Goal: Information Seeking & Learning: Understand process/instructions

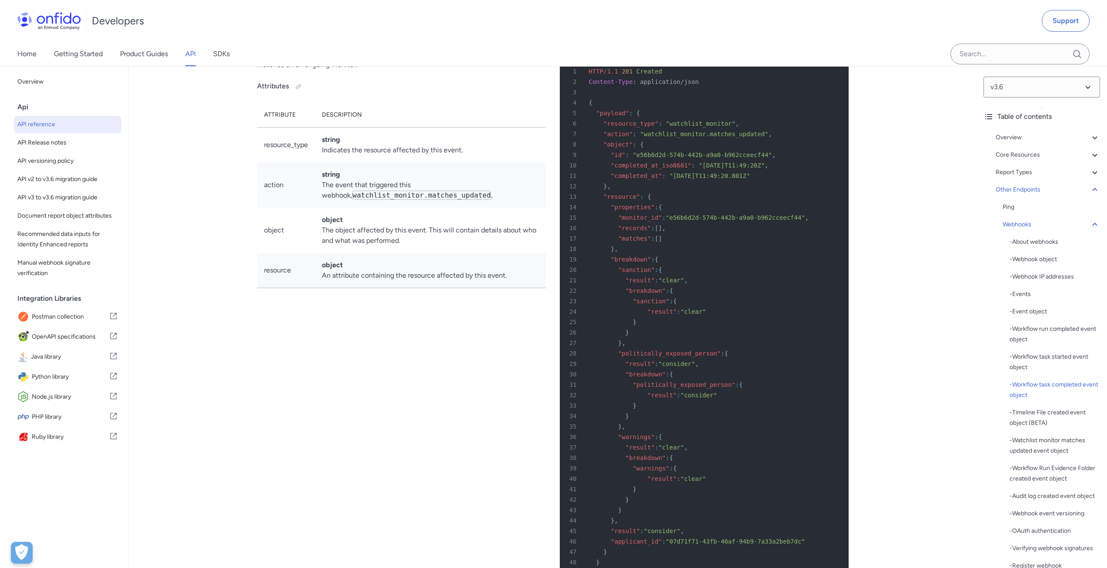
scroll to position [67294, 0]
click at [1021, 294] on div "- Events" at bounding box center [1055, 294] width 90 height 10
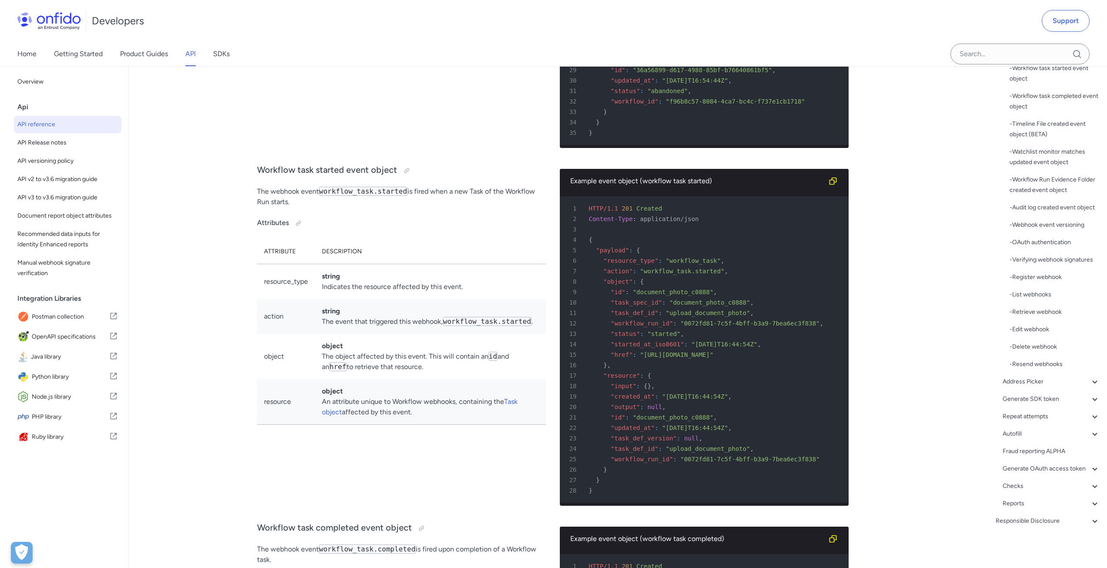
scroll to position [305, 0]
click at [1047, 254] on div "- Verifying webhook signatures" at bounding box center [1055, 259] width 90 height 10
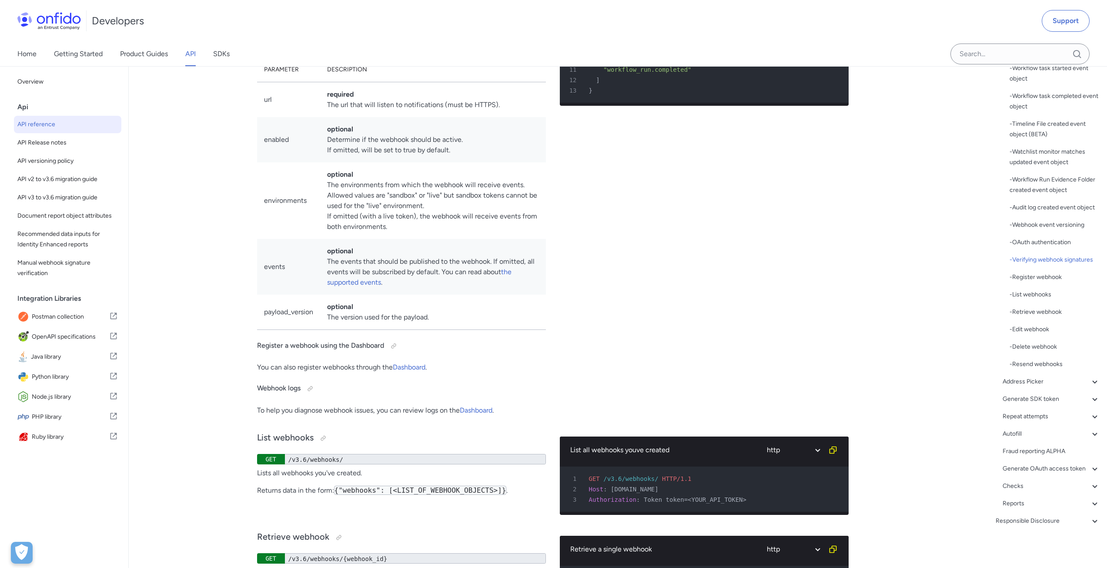
scroll to position [69177, 0]
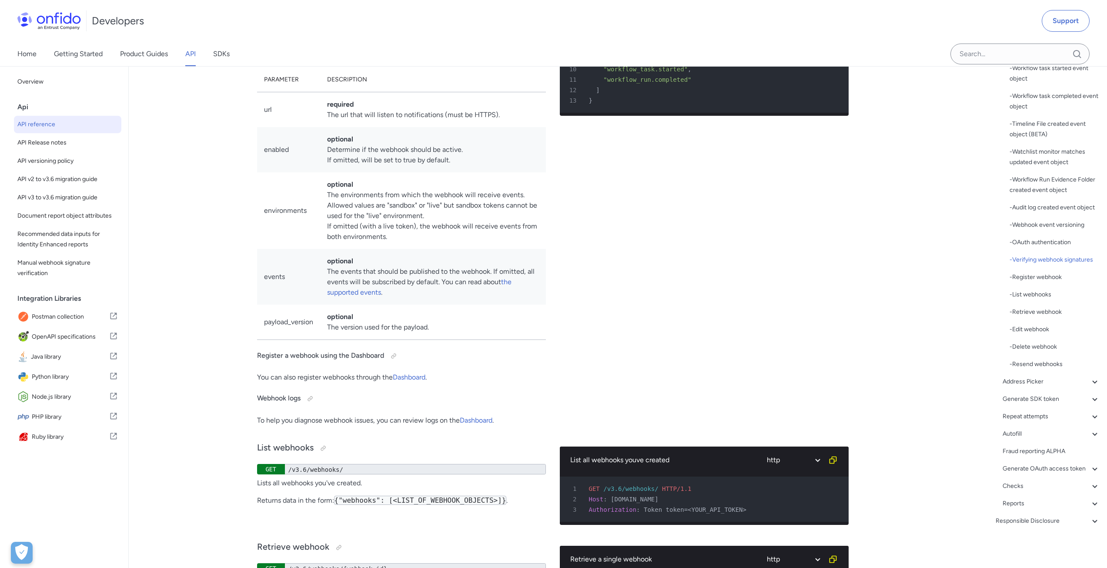
drag, startPoint x: 441, startPoint y: 205, endPoint x: 462, endPoint y: 205, distance: 20.9
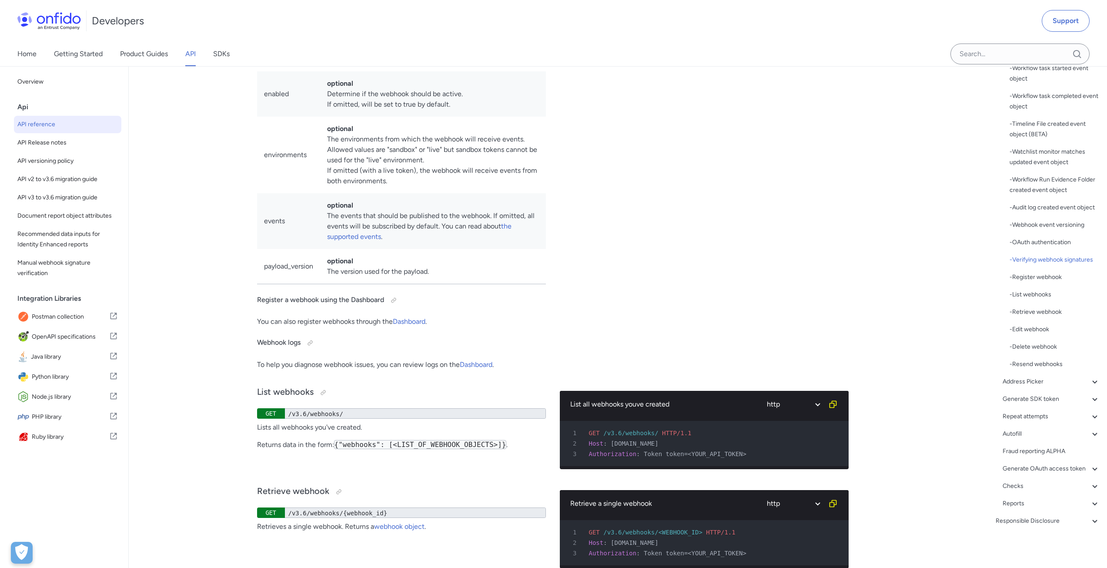
scroll to position [69264, 0]
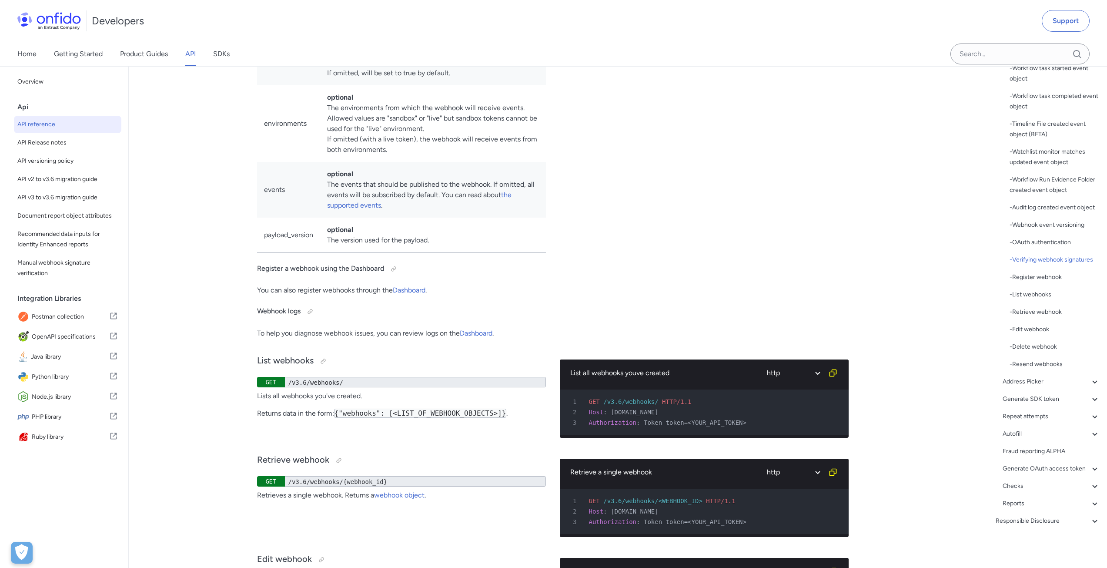
drag, startPoint x: 399, startPoint y: 339, endPoint x: 464, endPoint y: 338, distance: 64.4
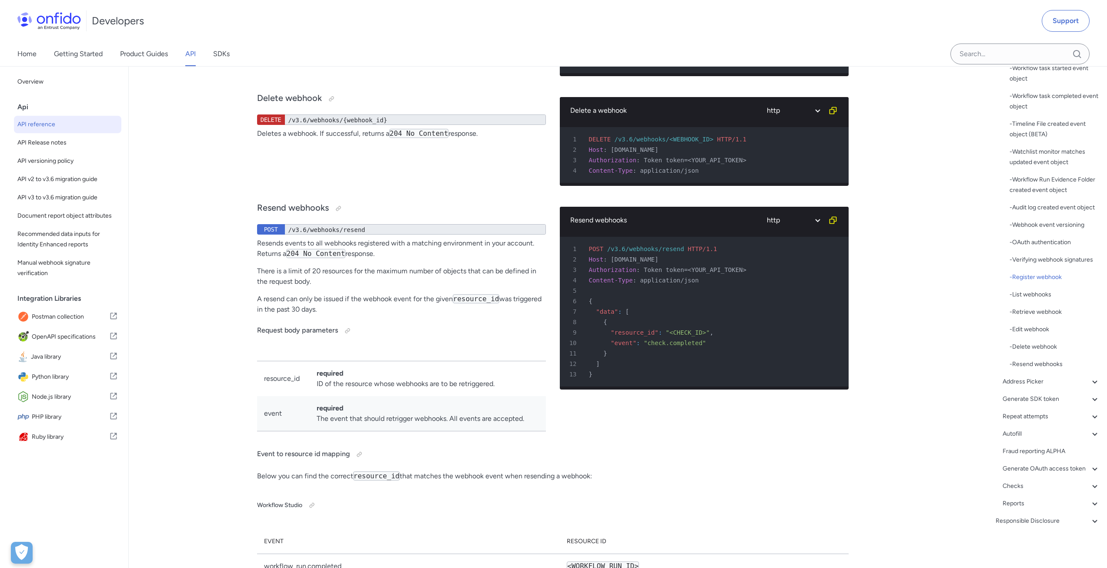
scroll to position [69873, 0]
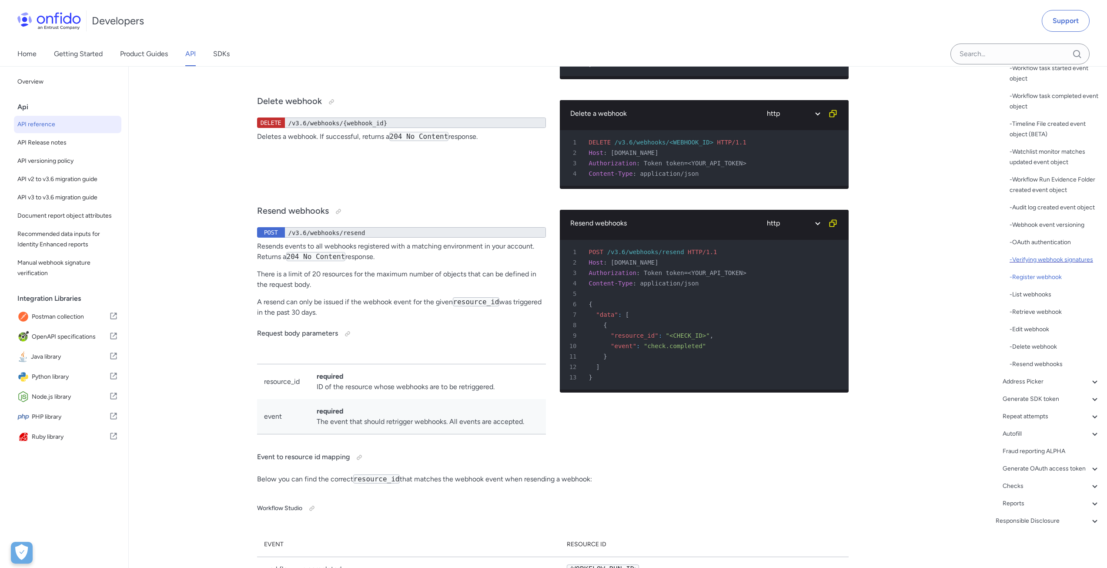
click at [1036, 255] on div "- Verifying webhook signatures" at bounding box center [1055, 259] width 90 height 10
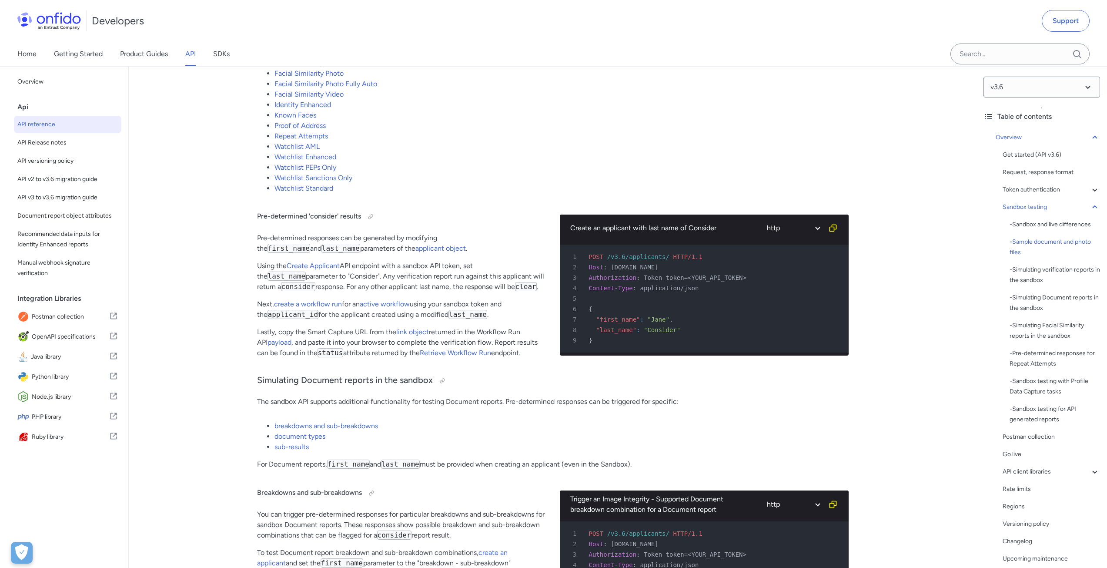
scroll to position [1740, 0]
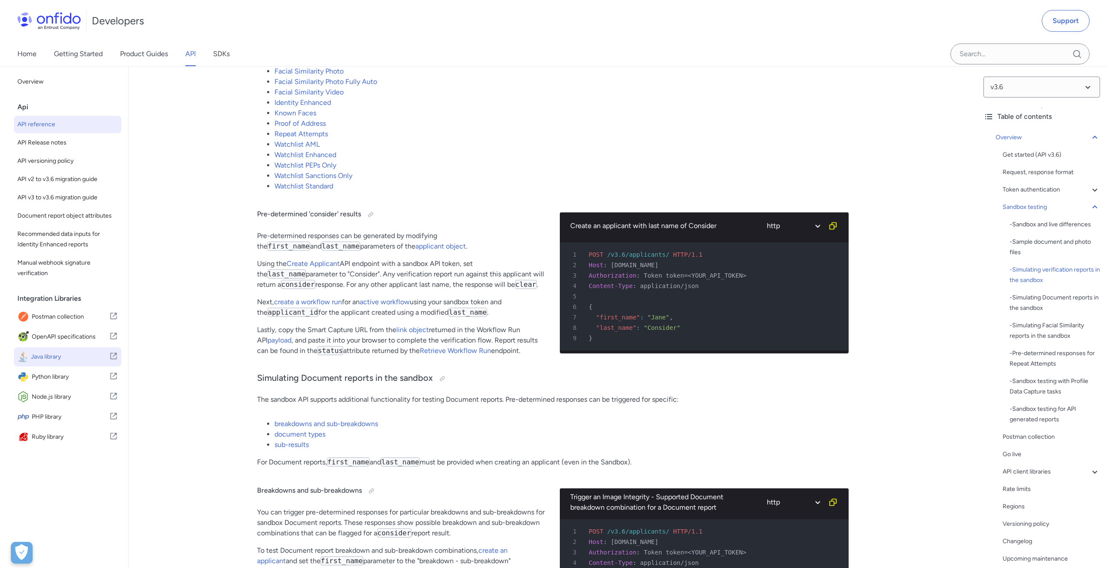
click at [63, 363] on span "Java library" at bounding box center [70, 357] width 78 height 12
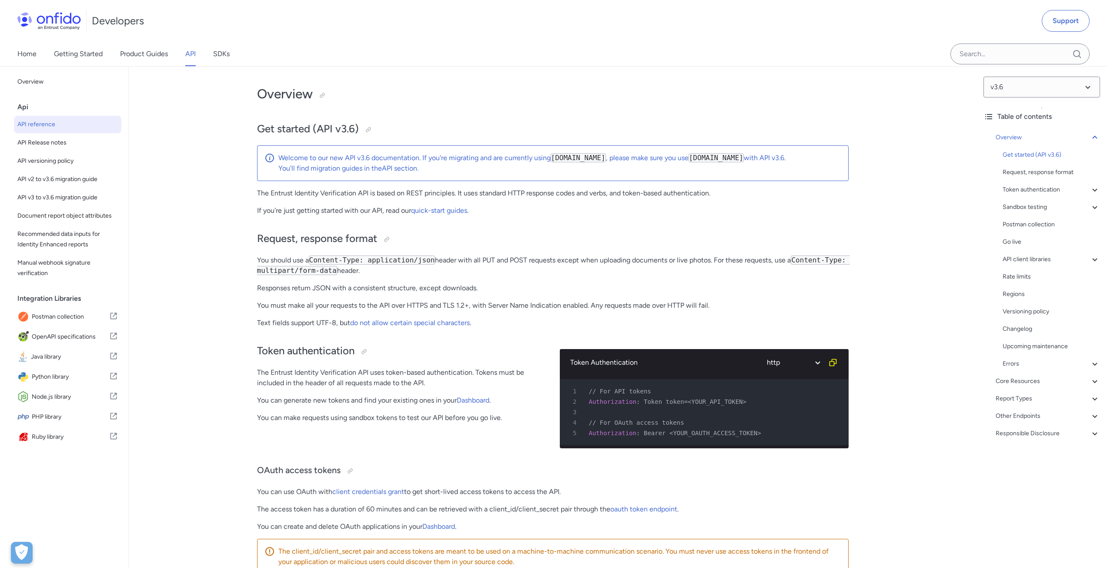
scroll to position [0, 0]
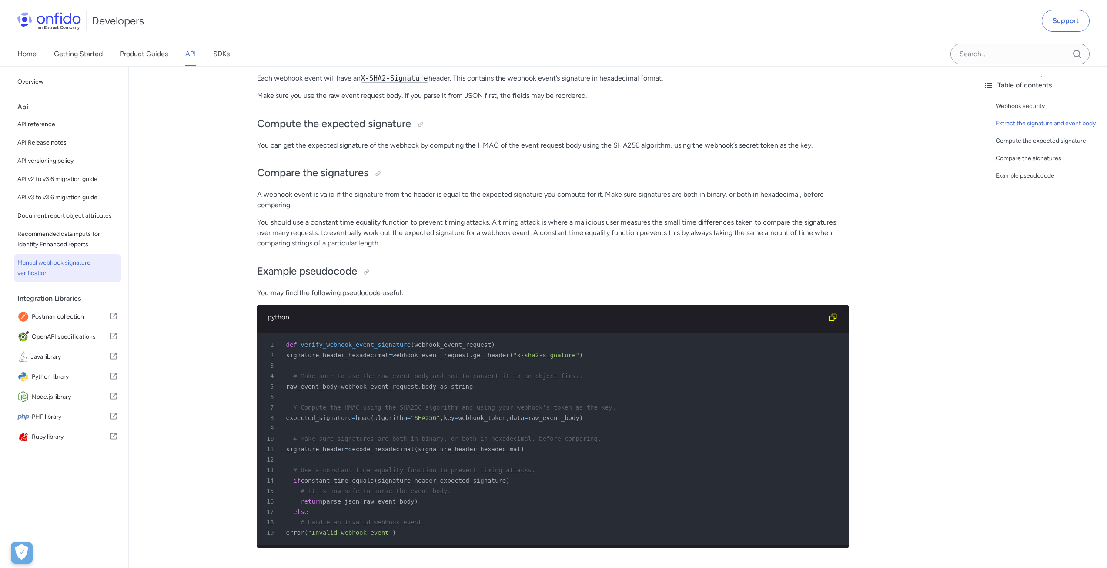
scroll to position [174, 0]
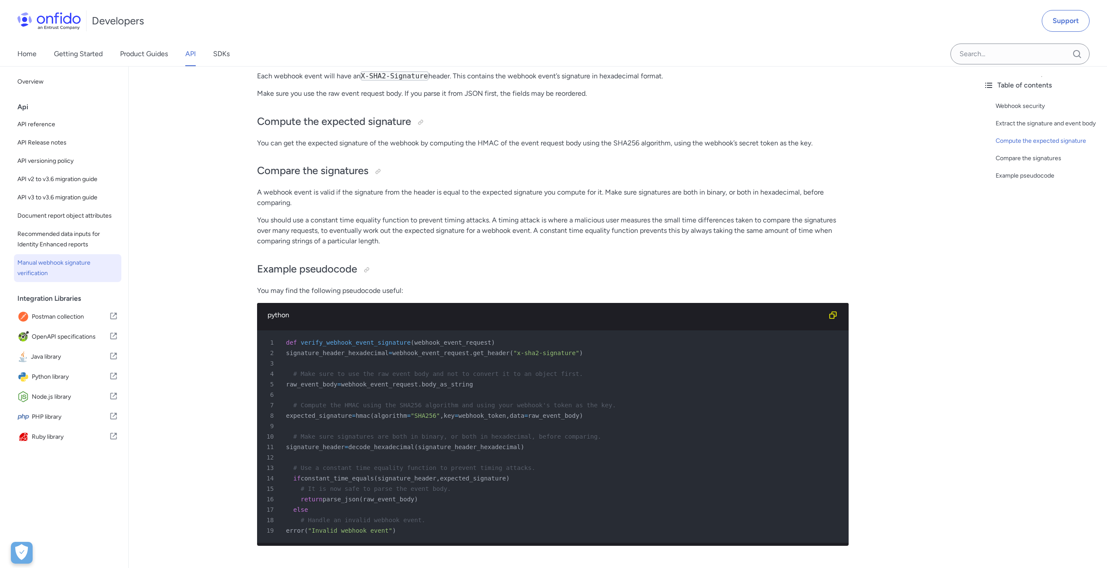
click at [430, 345] on span "webhook_event_request" at bounding box center [453, 342] width 77 height 7
click at [476, 352] on span "get_header" at bounding box center [491, 352] width 37 height 7
click at [435, 351] on span "webhook_event_request" at bounding box center [430, 352] width 77 height 7
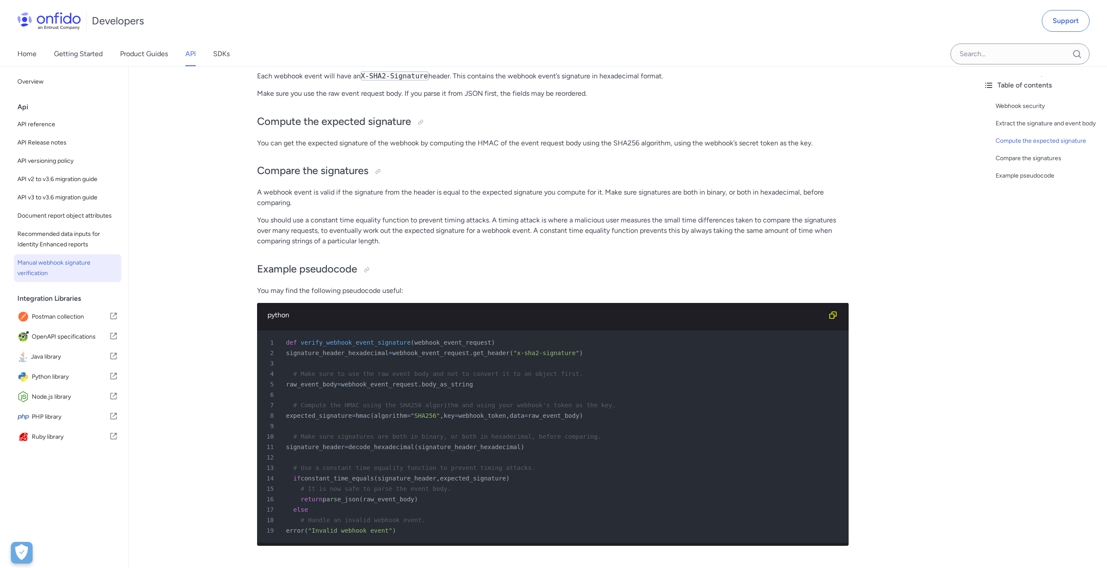
click at [435, 351] on span "webhook_event_request" at bounding box center [430, 352] width 77 height 7
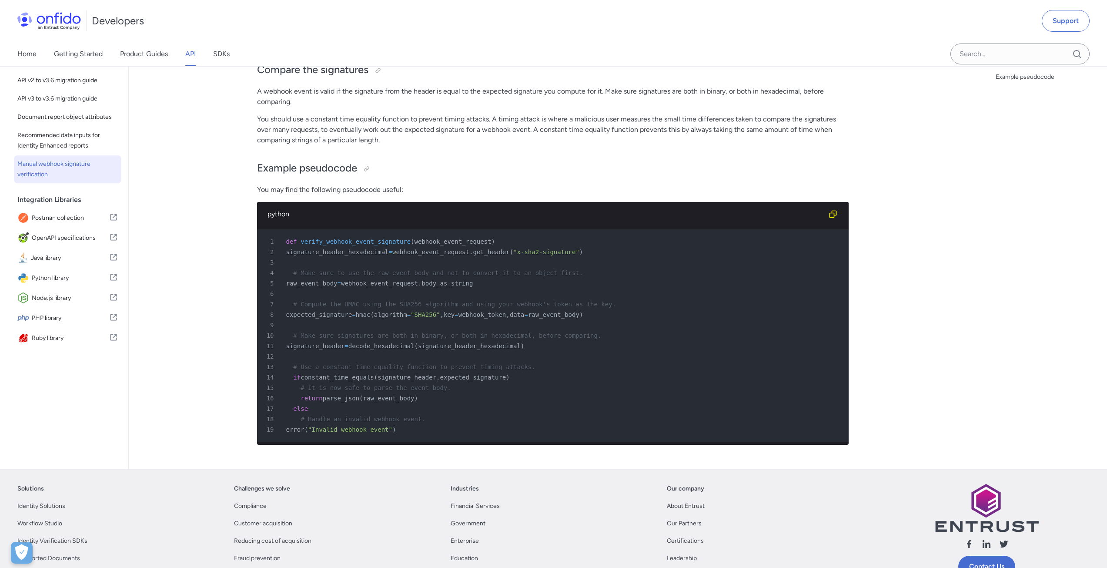
scroll to position [305, 0]
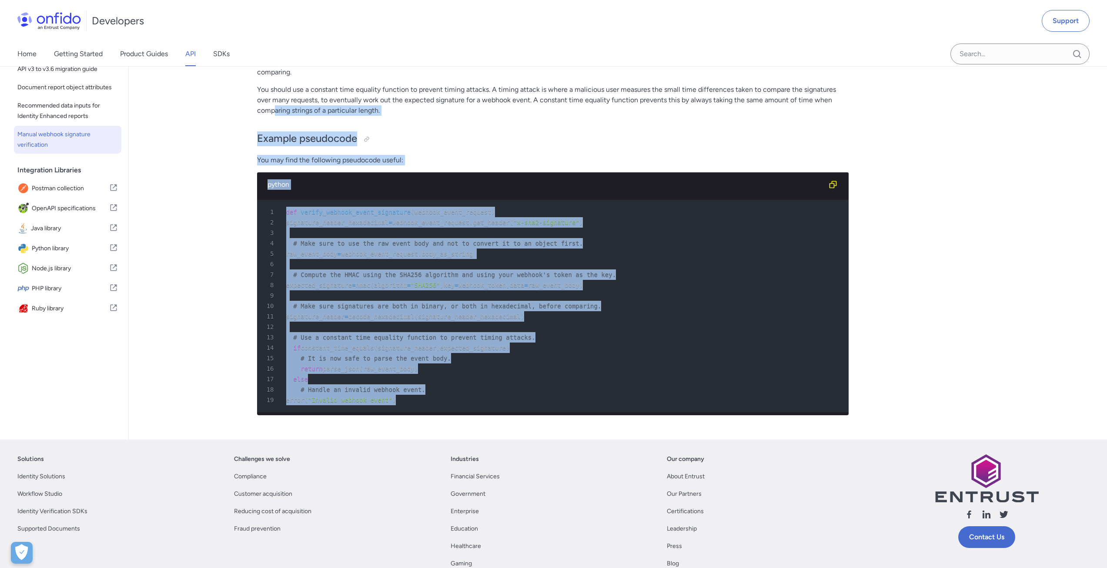
drag, startPoint x: 389, startPoint y: 349, endPoint x: 275, endPoint y: 123, distance: 253.7
click at [276, 122] on div "Manual webhook signature verification Webhook security For API v3 users, we rec…" at bounding box center [553, 113] width 592 height 617
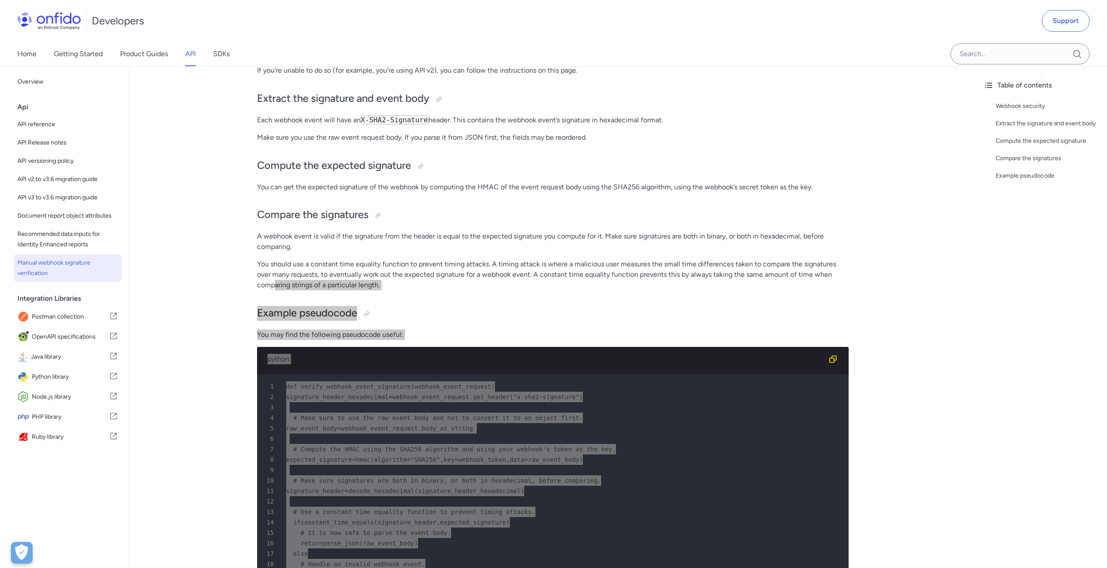
scroll to position [174, 0]
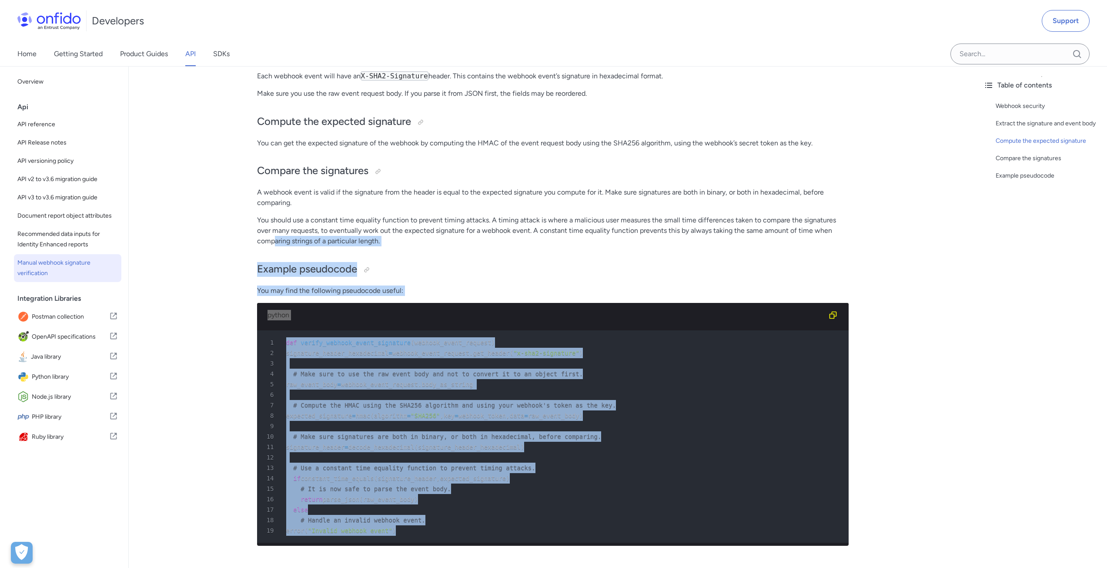
click at [431, 259] on div "Manual webhook signature verification Webhook security For API v3 users, we rec…" at bounding box center [553, 243] width 592 height 617
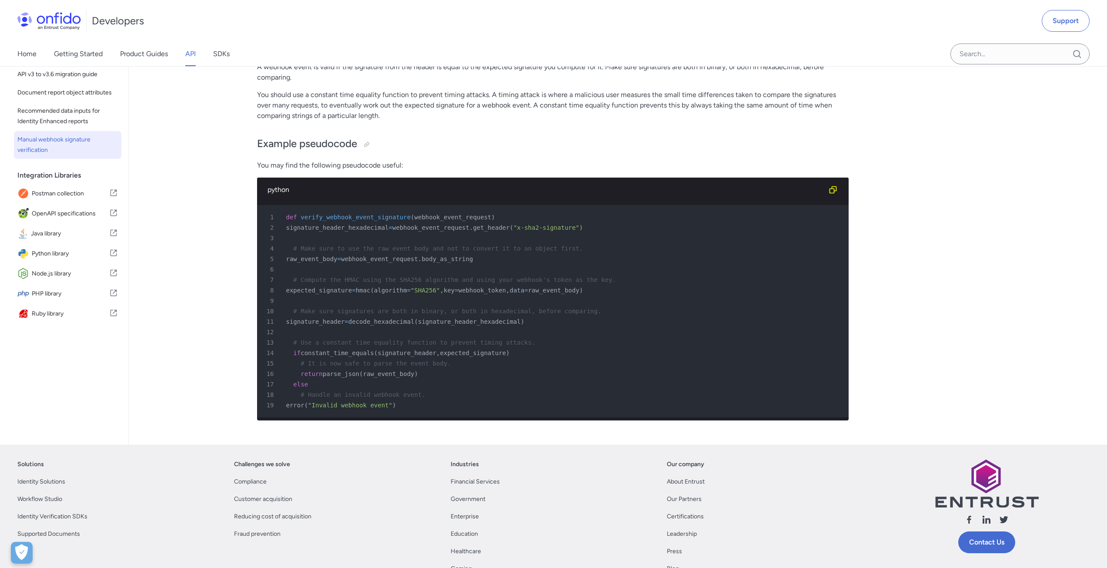
scroll to position [305, 0]
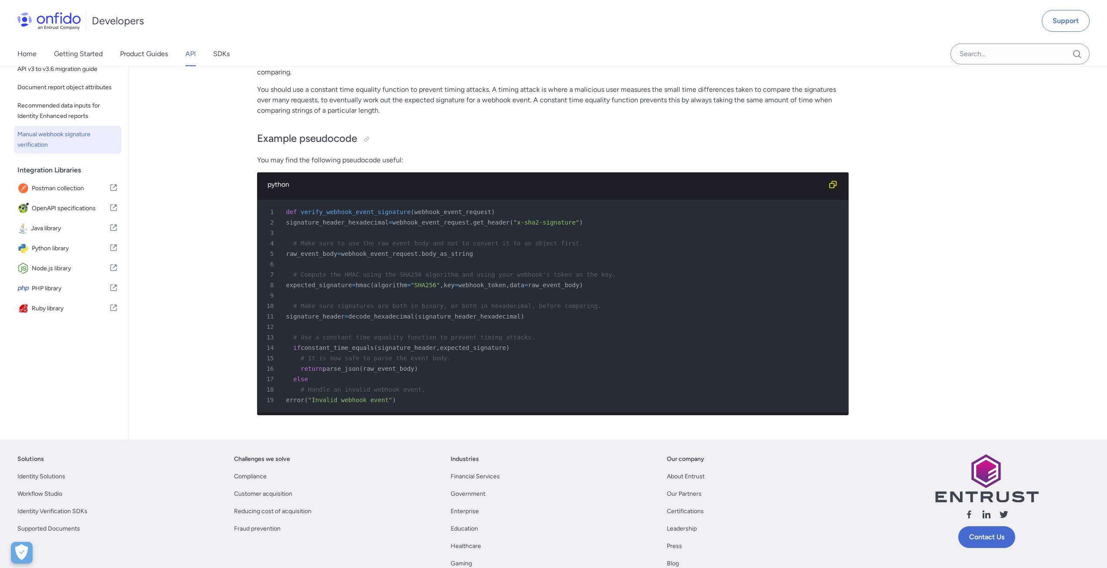
click at [372, 223] on span "signature_header_hexadecimal" at bounding box center [337, 222] width 103 height 7
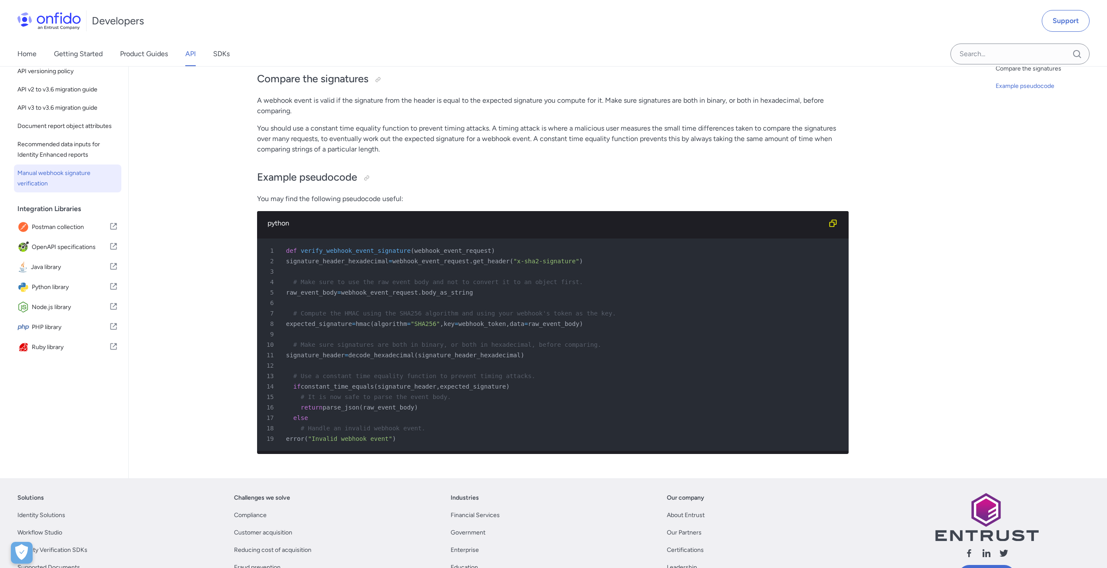
scroll to position [261, 0]
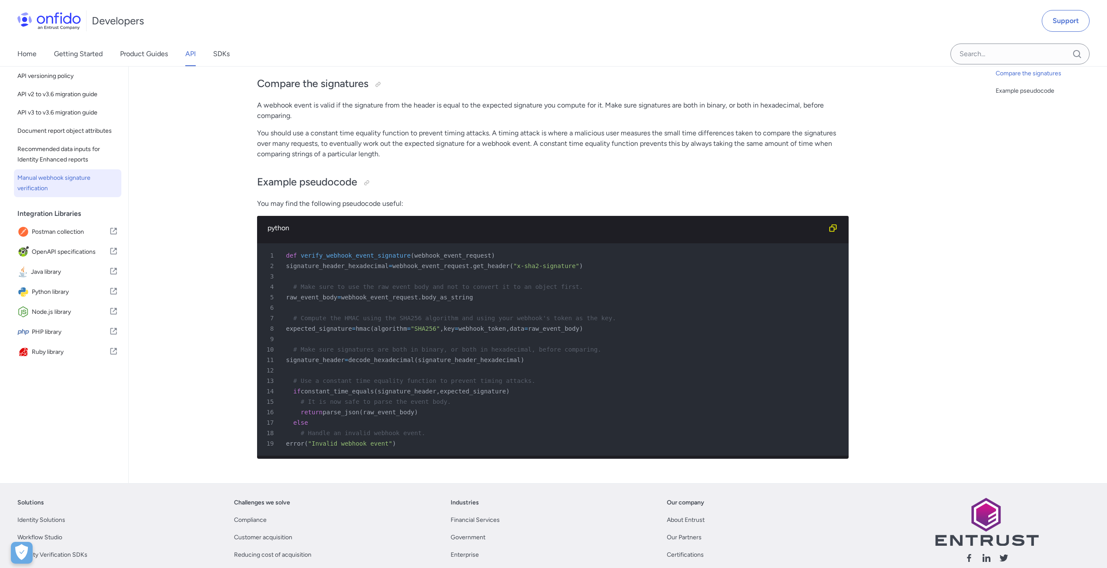
click at [426, 329] on span ""SHA256"" at bounding box center [425, 328] width 29 height 7
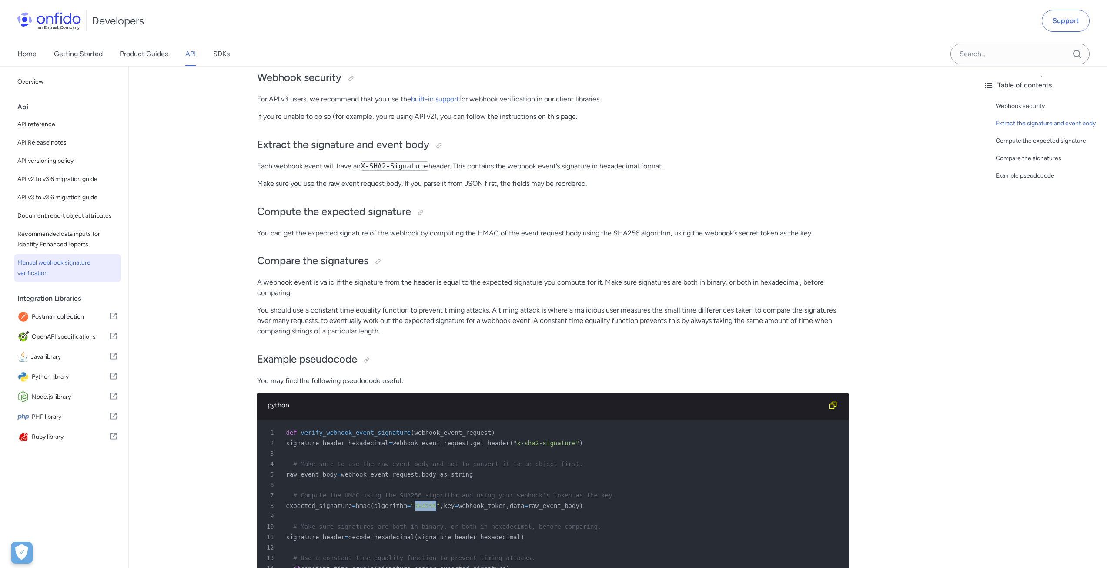
scroll to position [44, 0]
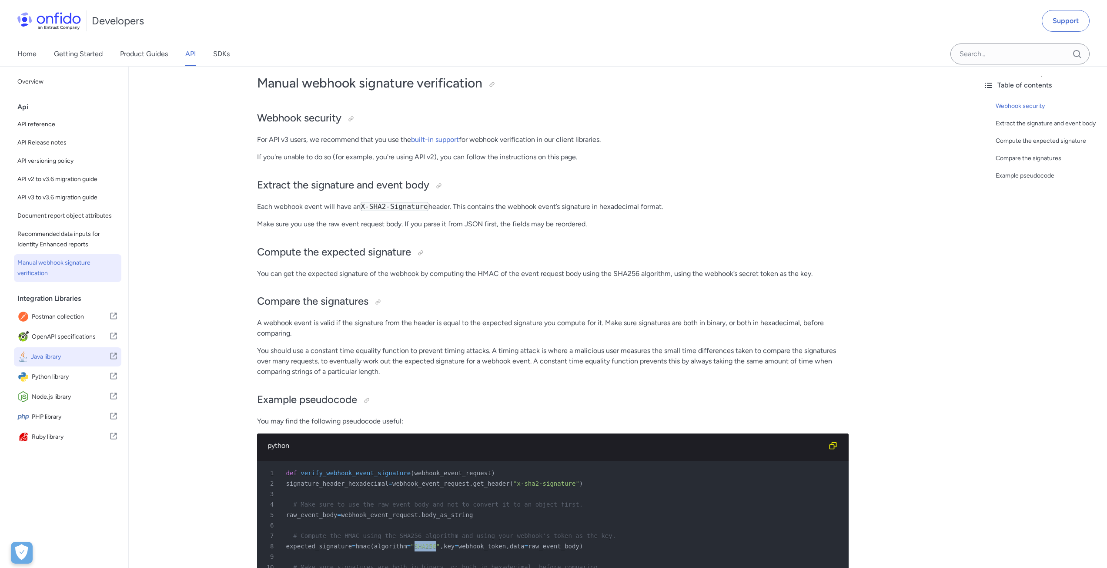
click at [102, 363] on span "Java library" at bounding box center [70, 357] width 78 height 12
click at [1025, 103] on div "Webhook security" at bounding box center [1048, 106] width 104 height 10
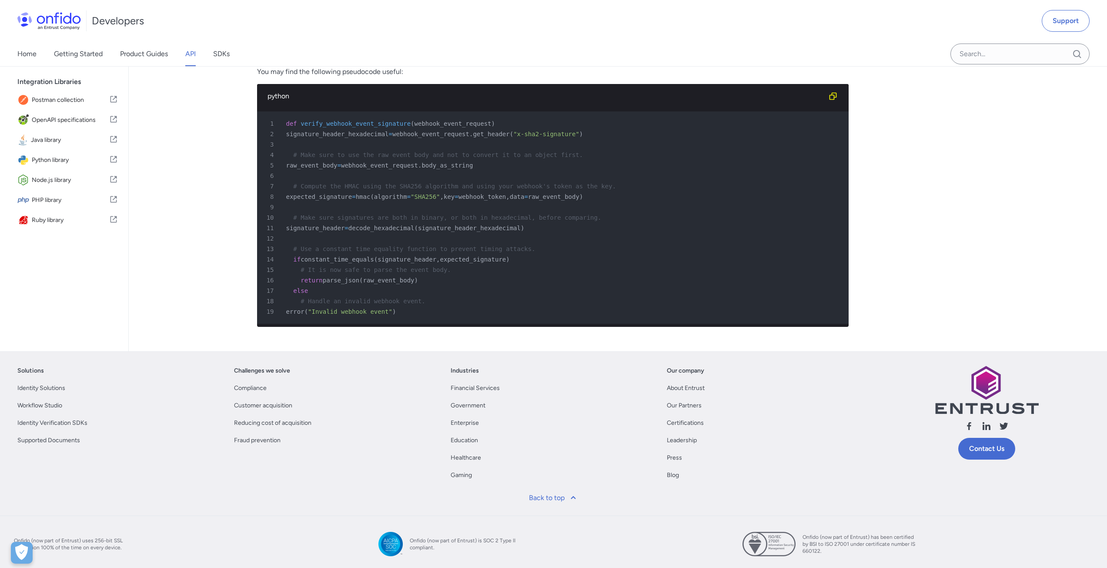
scroll to position [349, 0]
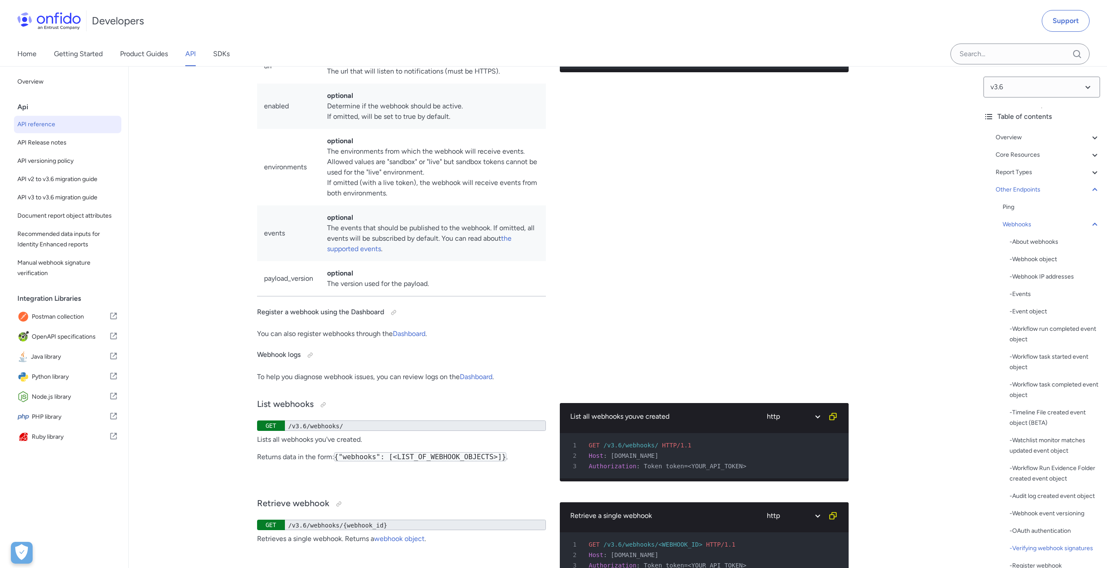
drag, startPoint x: 257, startPoint y: 126, endPoint x: 288, endPoint y: 143, distance: 34.6
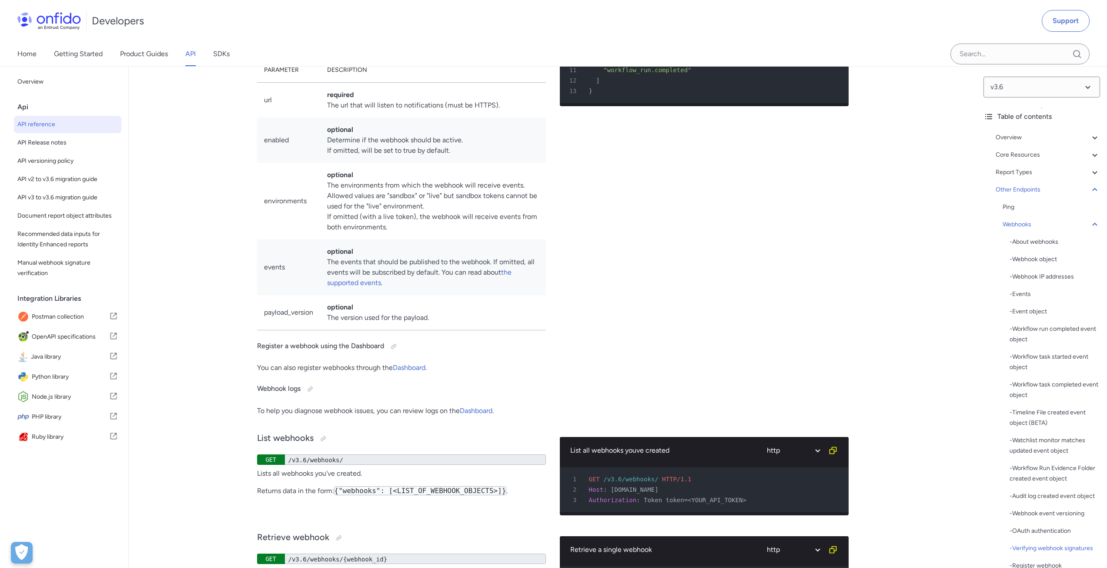
scroll to position [69177, 0]
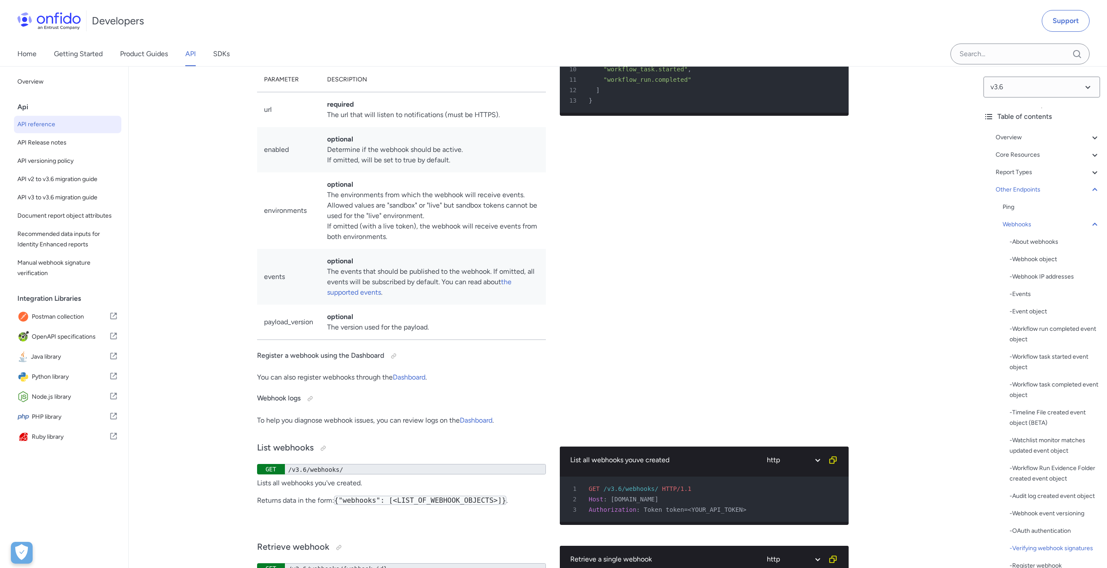
select select "python"
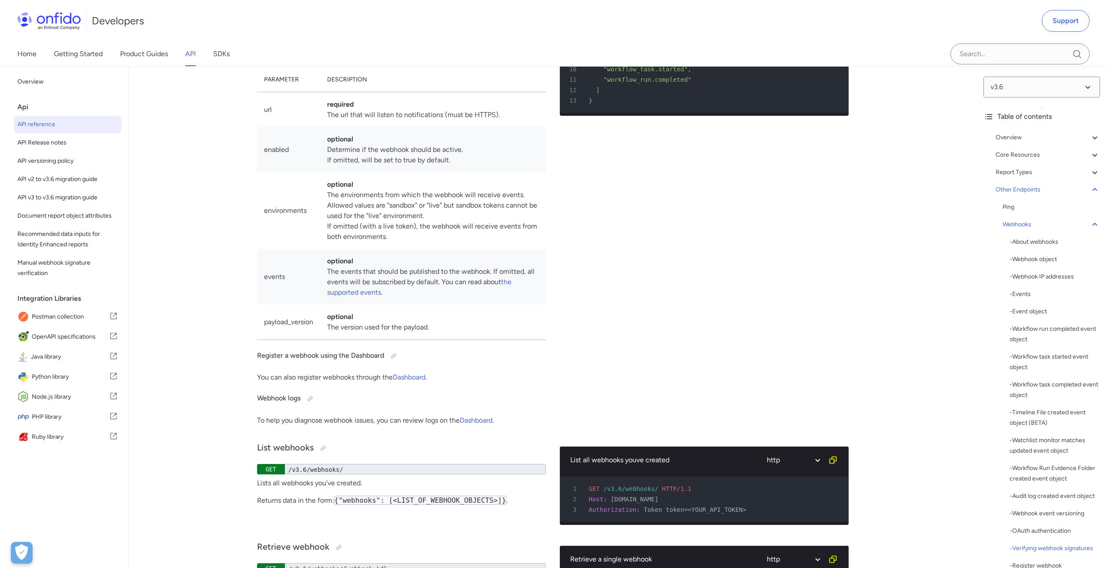
select select "python"
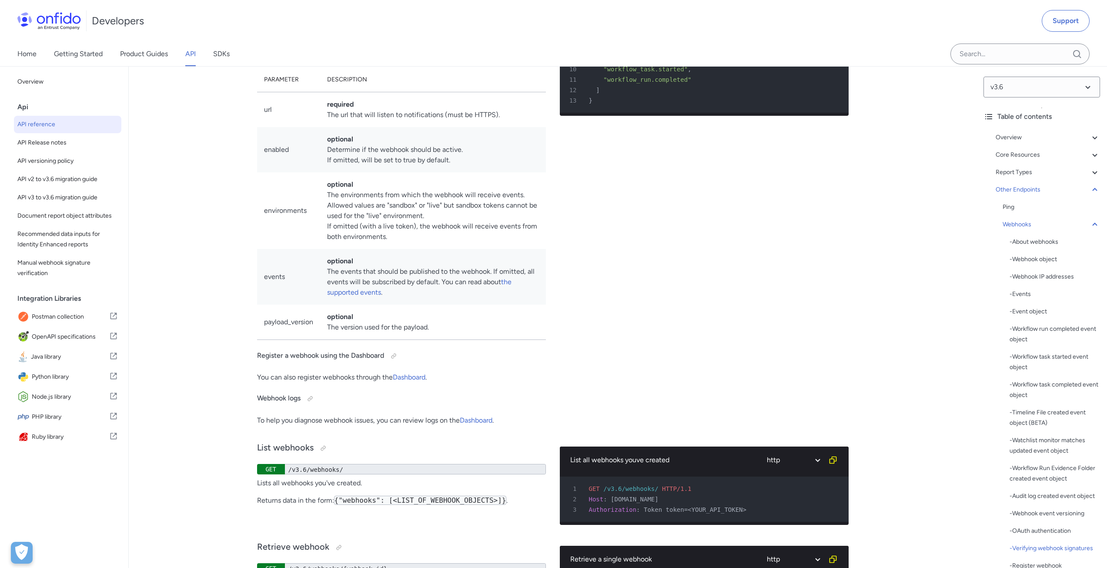
select select "python"
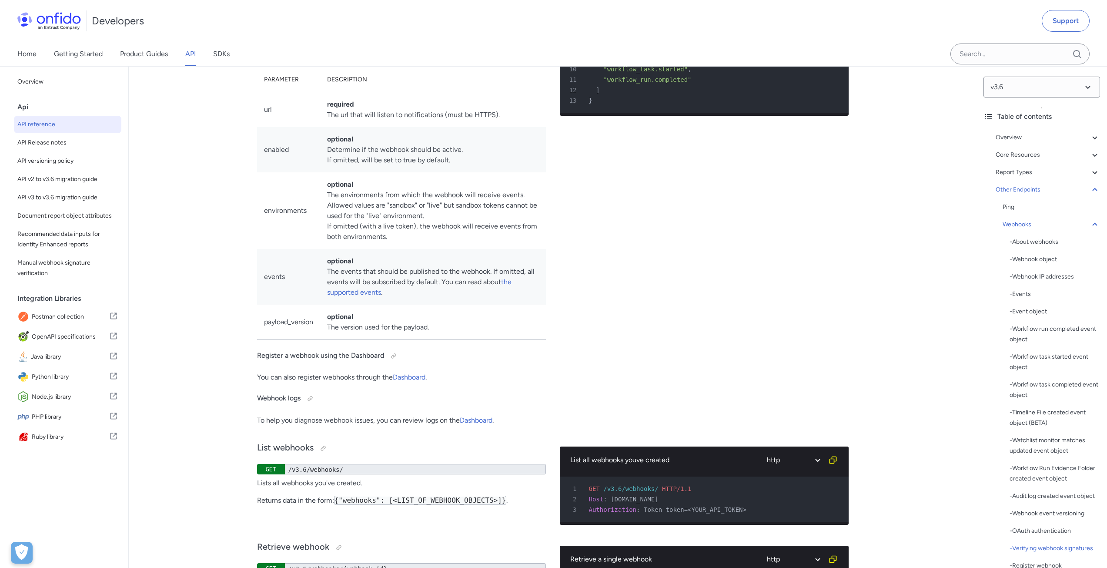
select select "python"
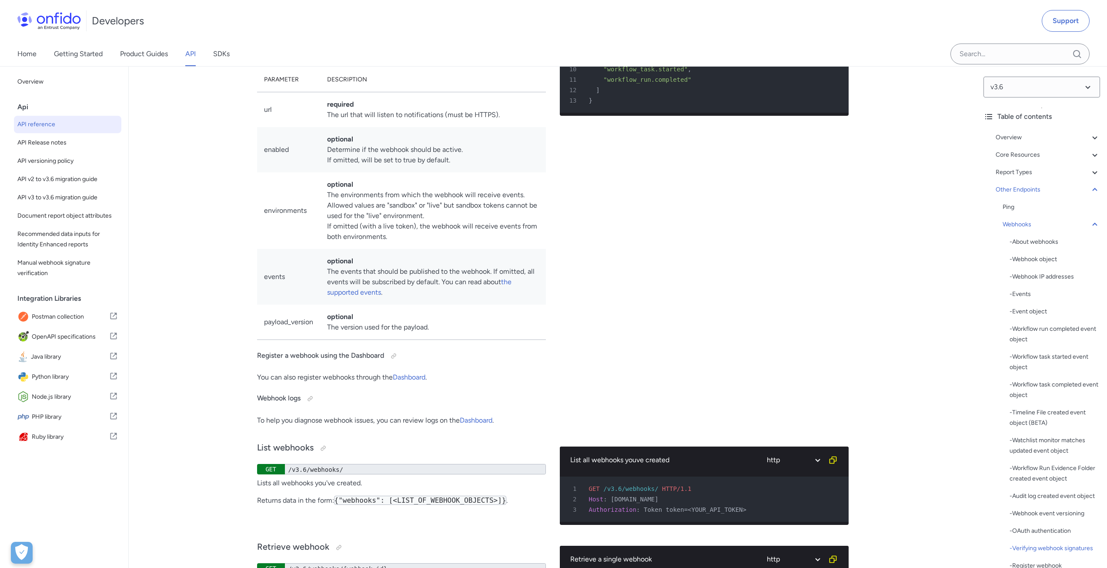
select select "python"
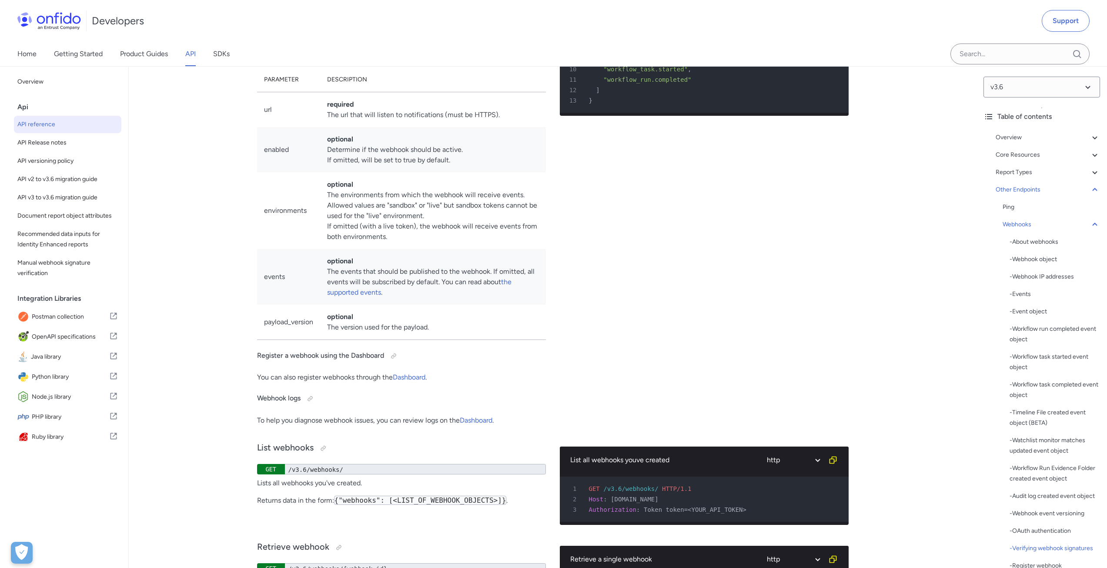
select select "python"
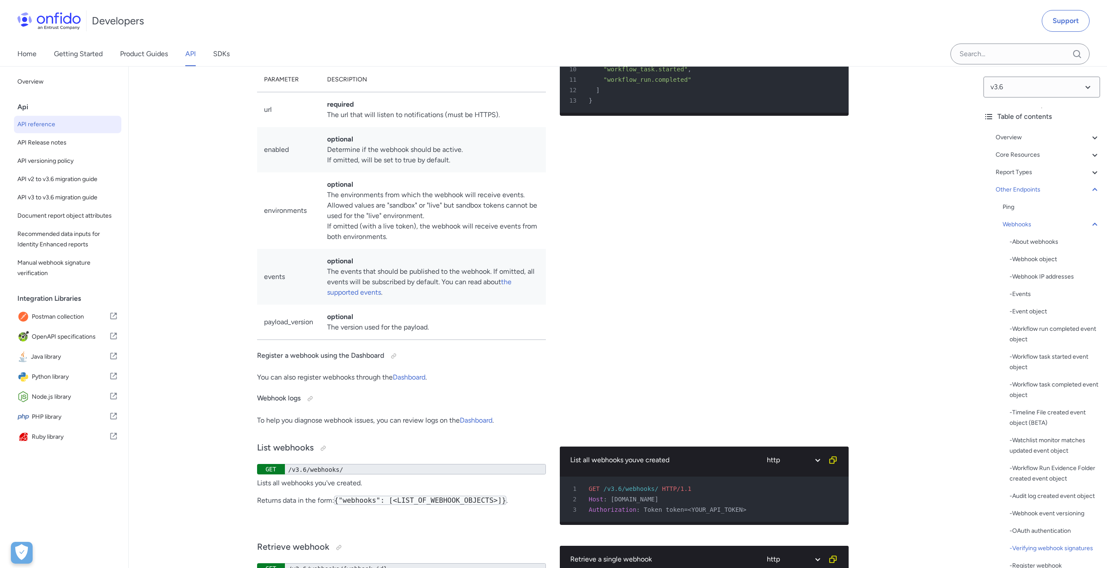
select select "python"
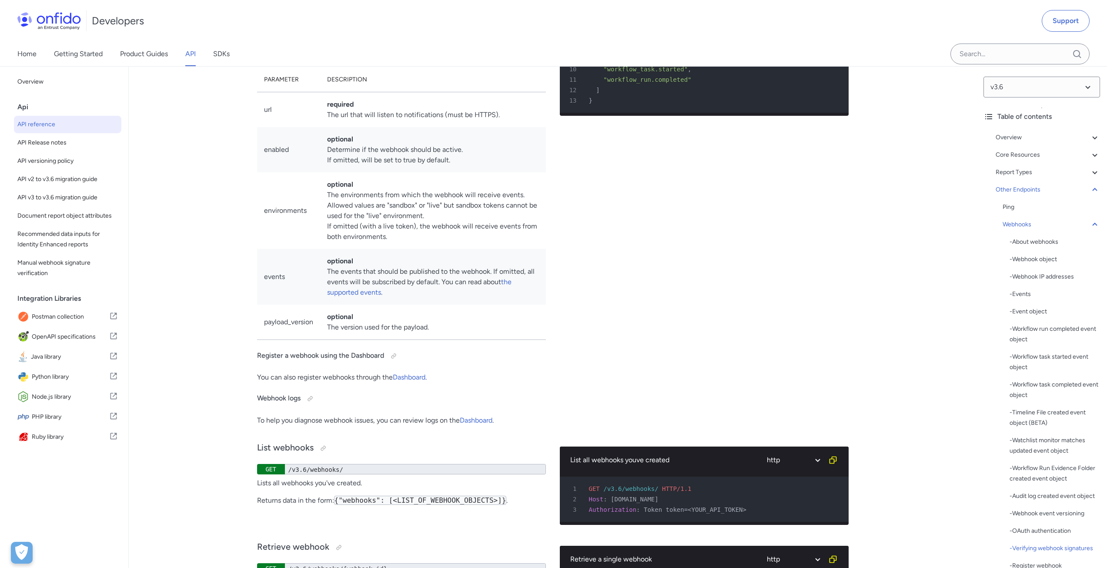
select select "python"
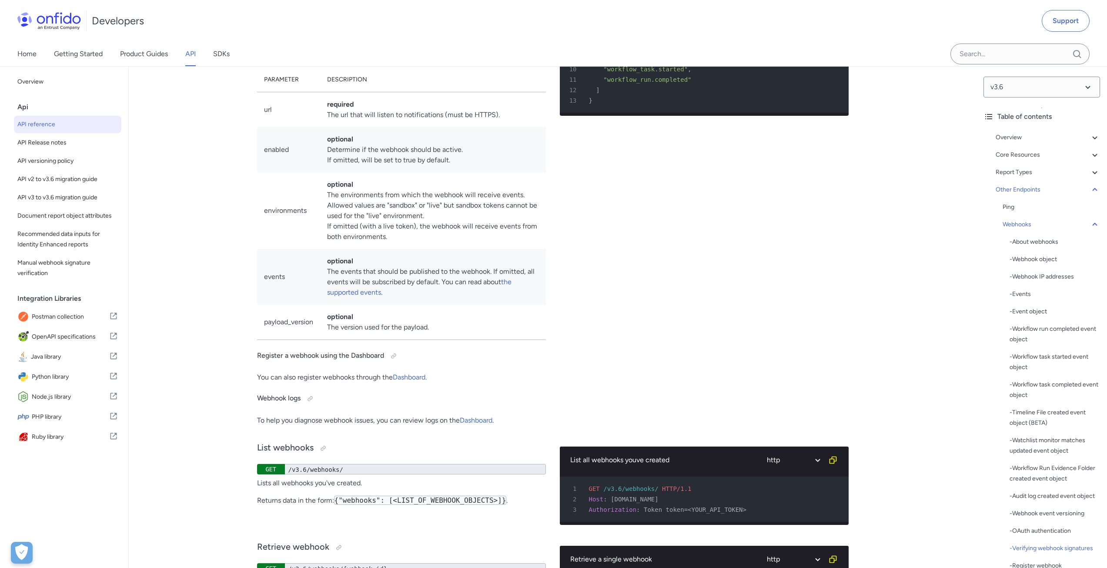
select select "python"
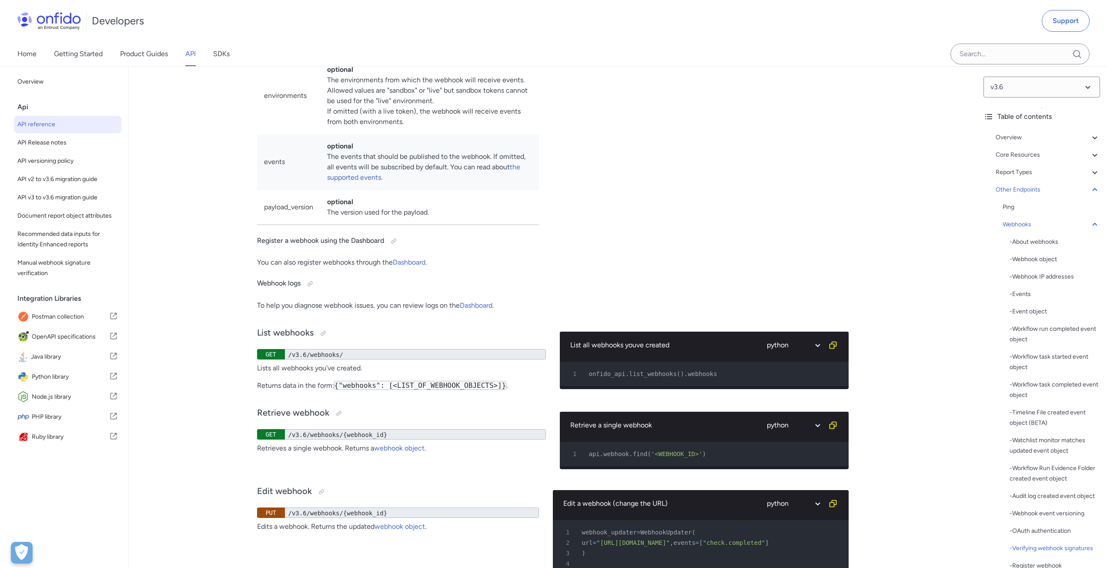
scroll to position [69053, 0]
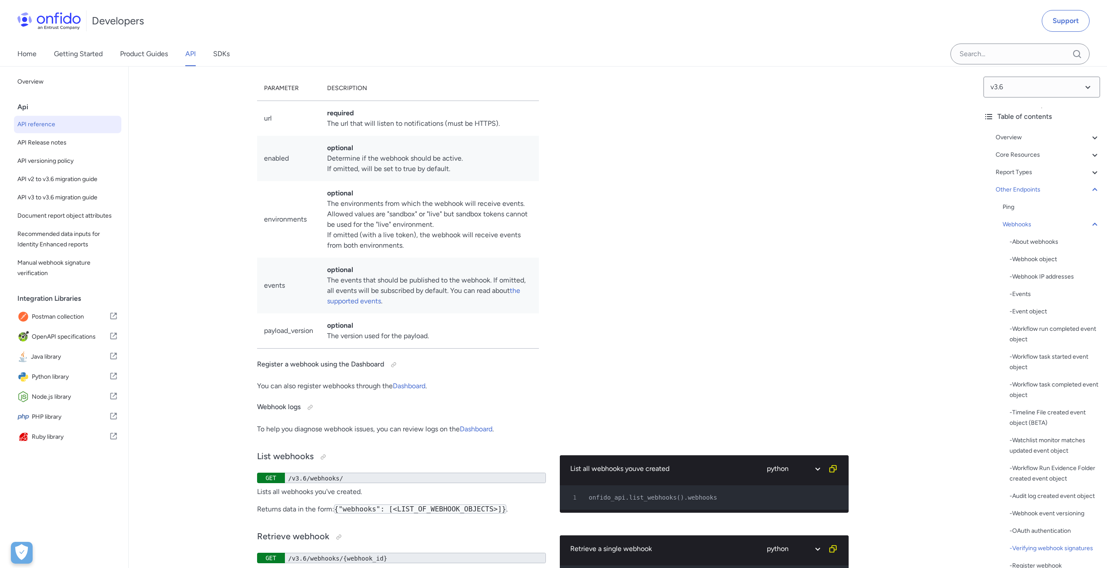
select select "java"
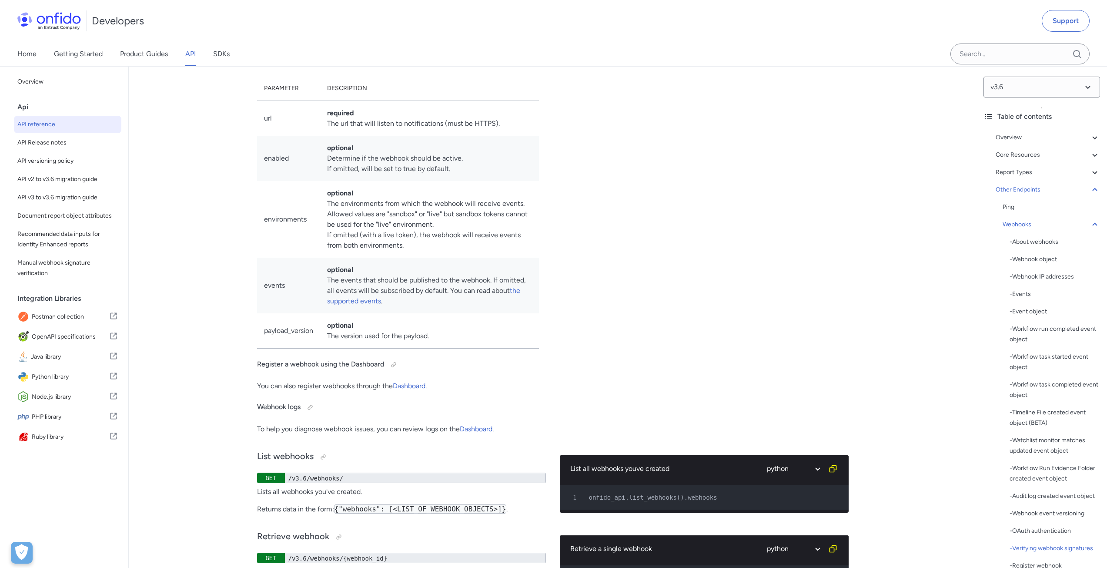
select select "java"
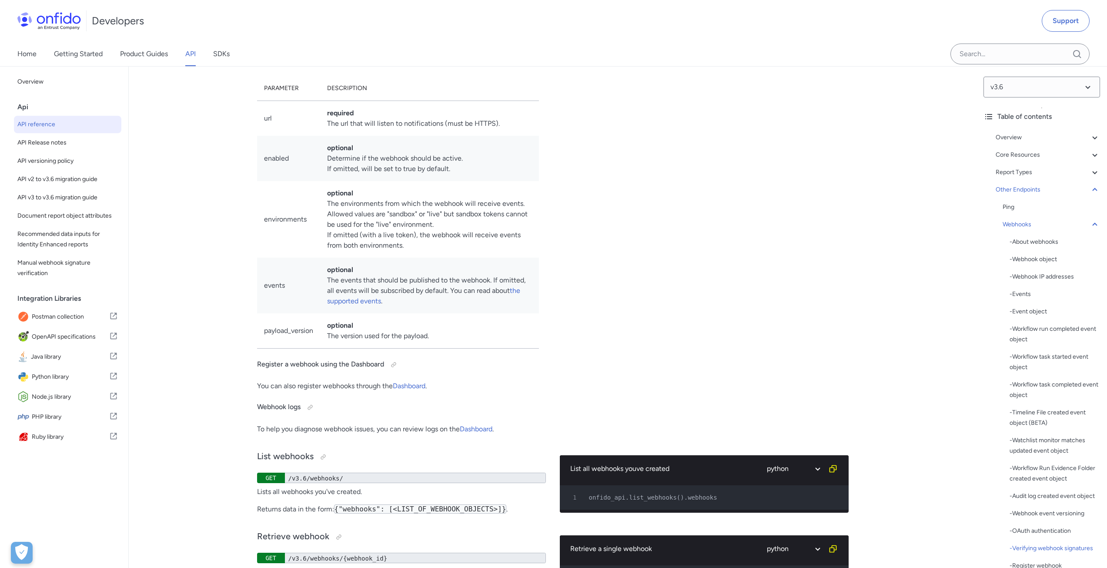
select select "java"
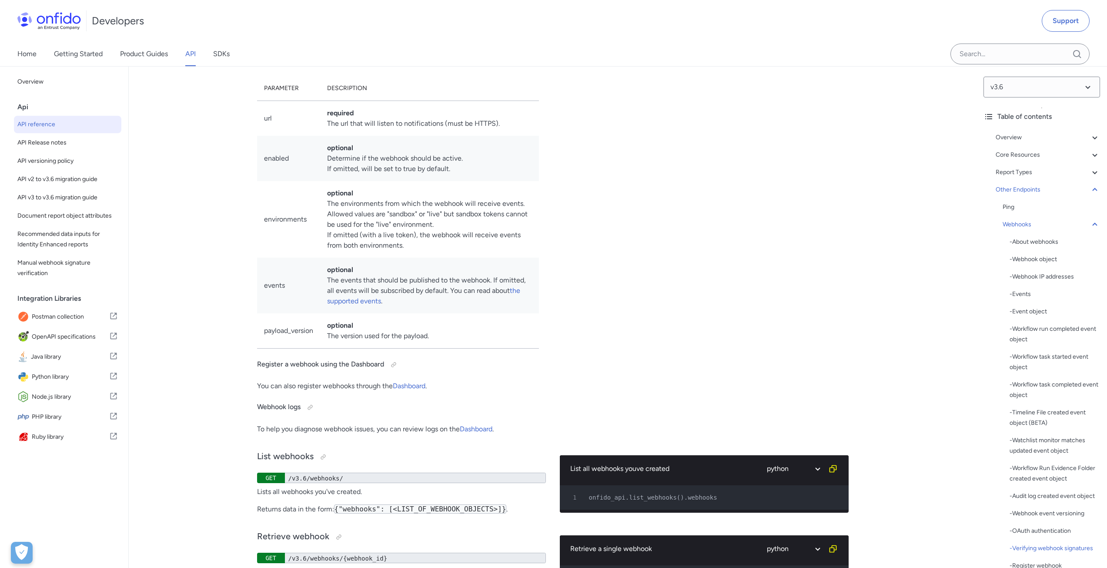
select select "java"
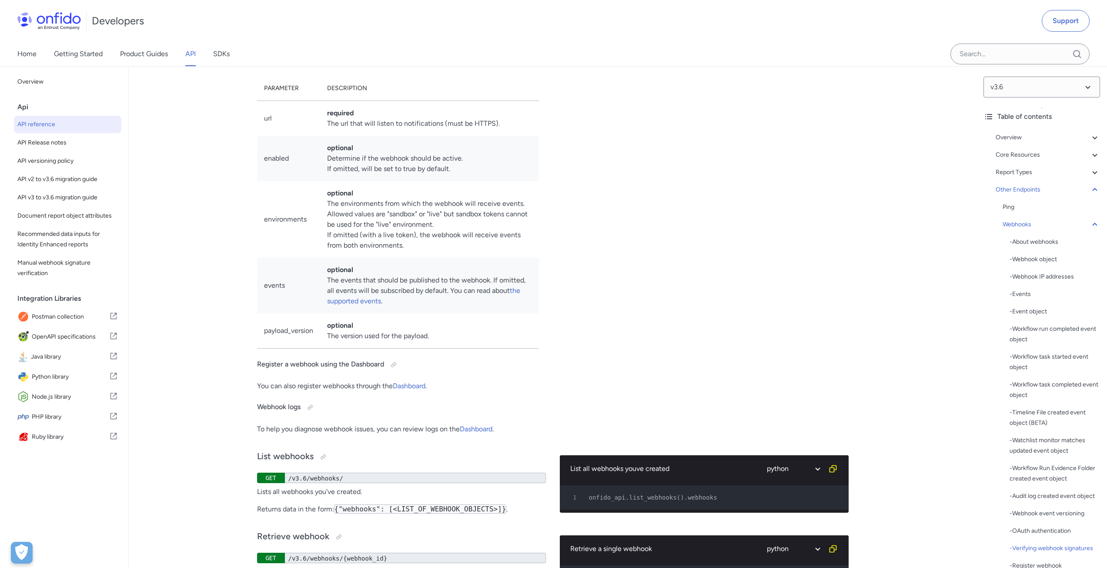
select select "java"
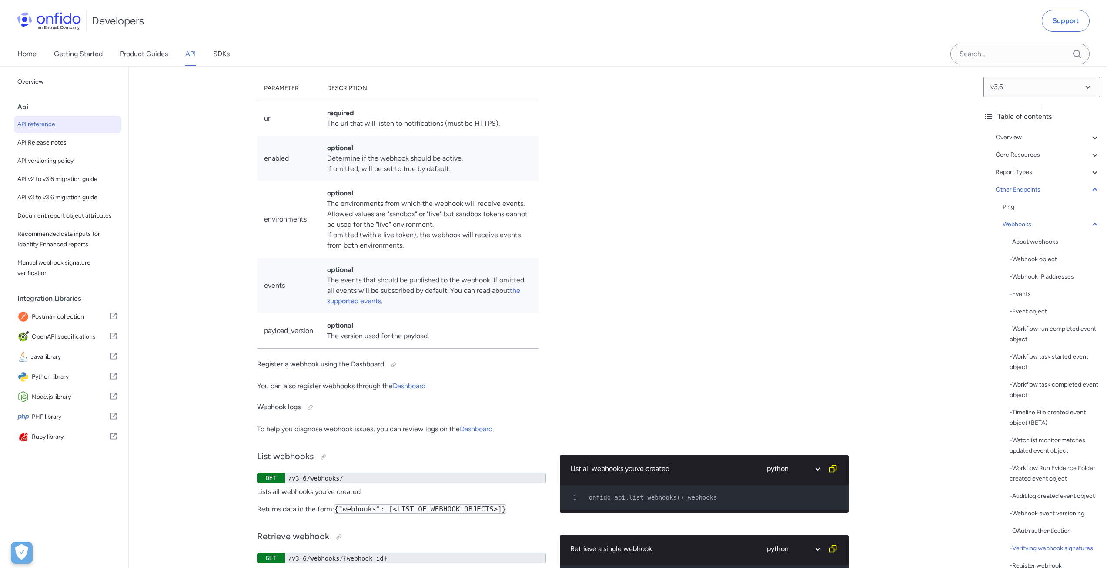
select select "java"
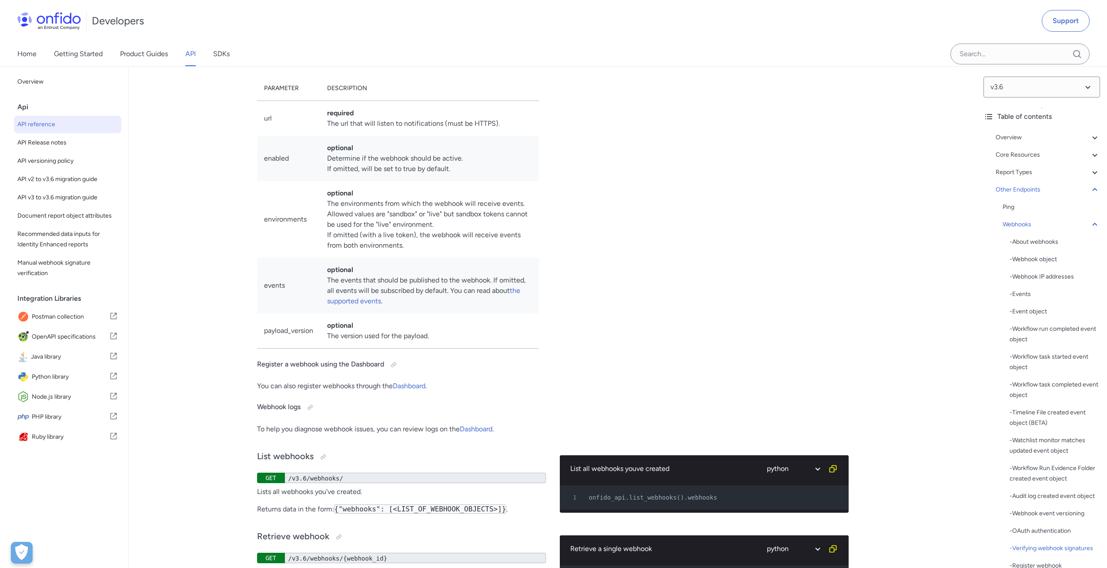
select select "java"
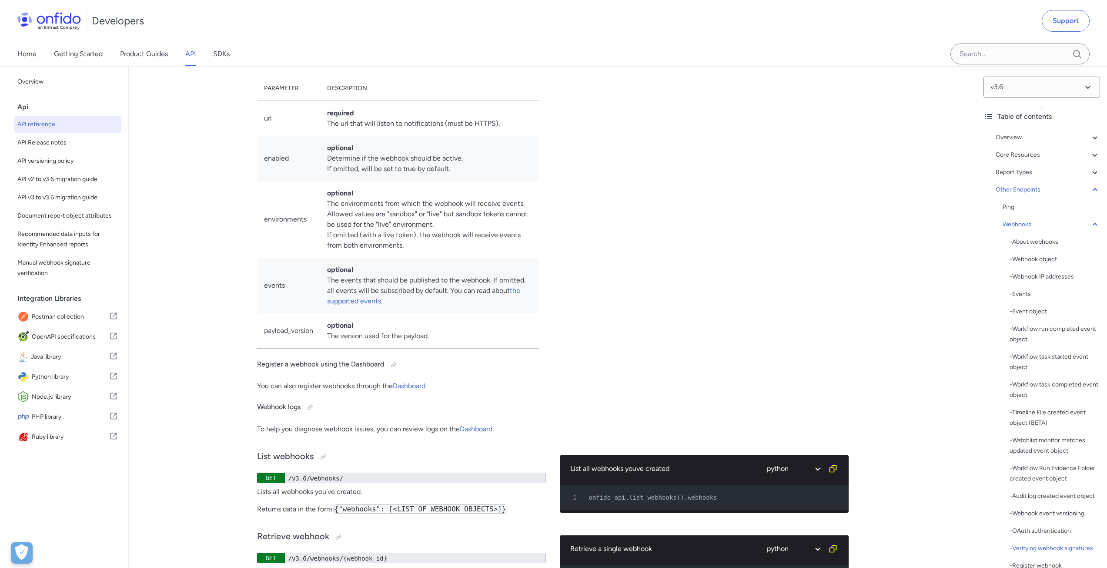
select select "java"
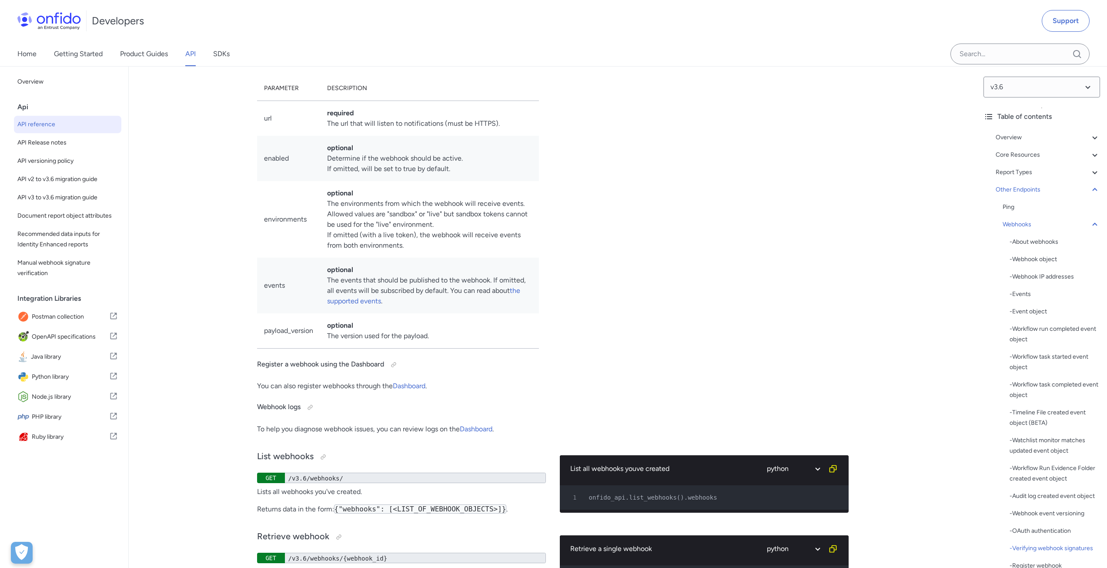
select select "java"
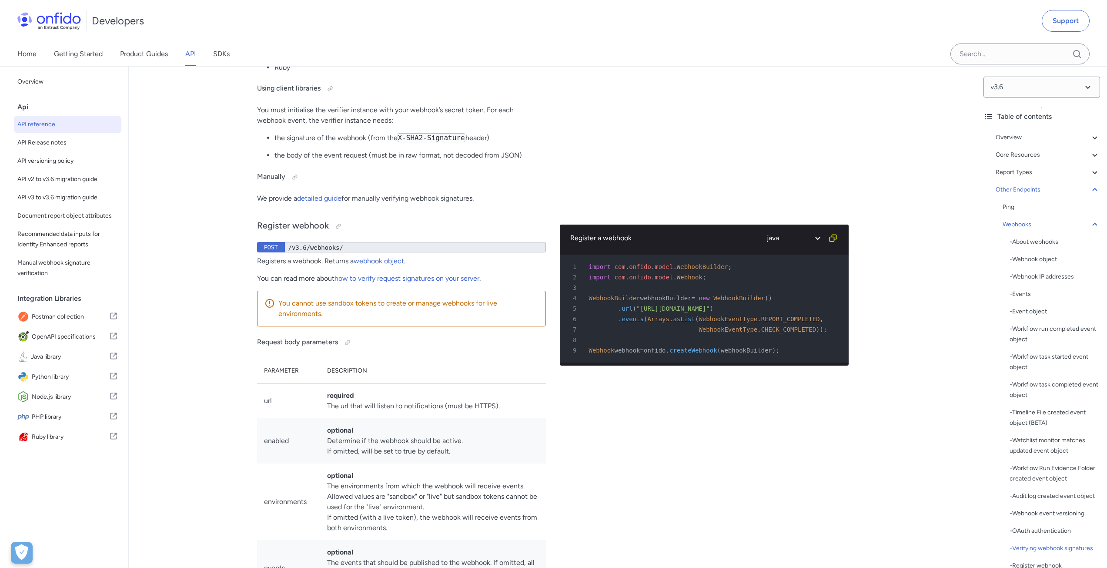
scroll to position [69372, 0]
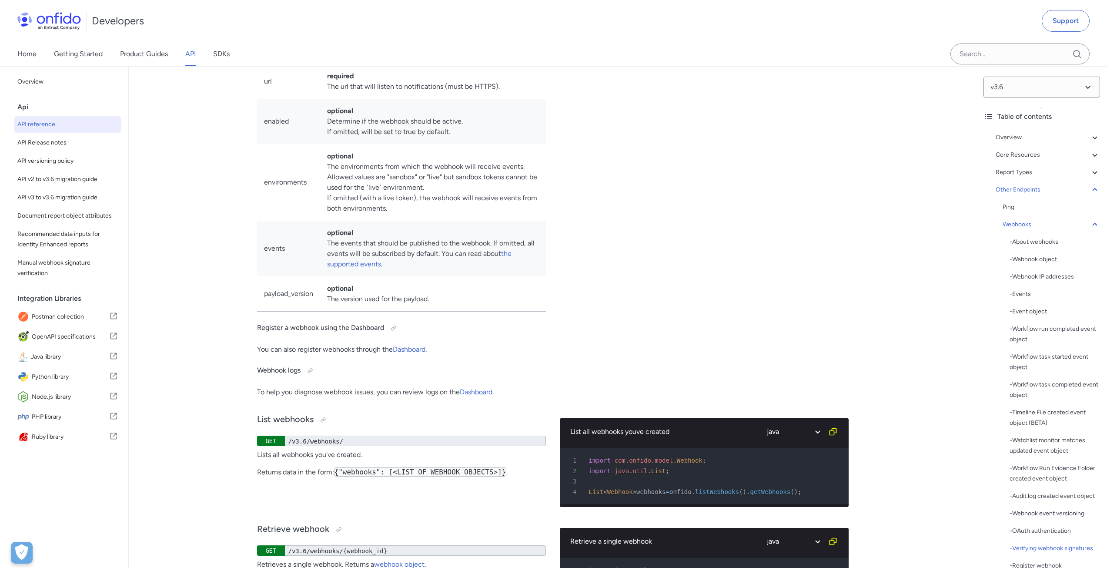
drag, startPoint x: 717, startPoint y: 246, endPoint x: 811, endPoint y: 250, distance: 93.6
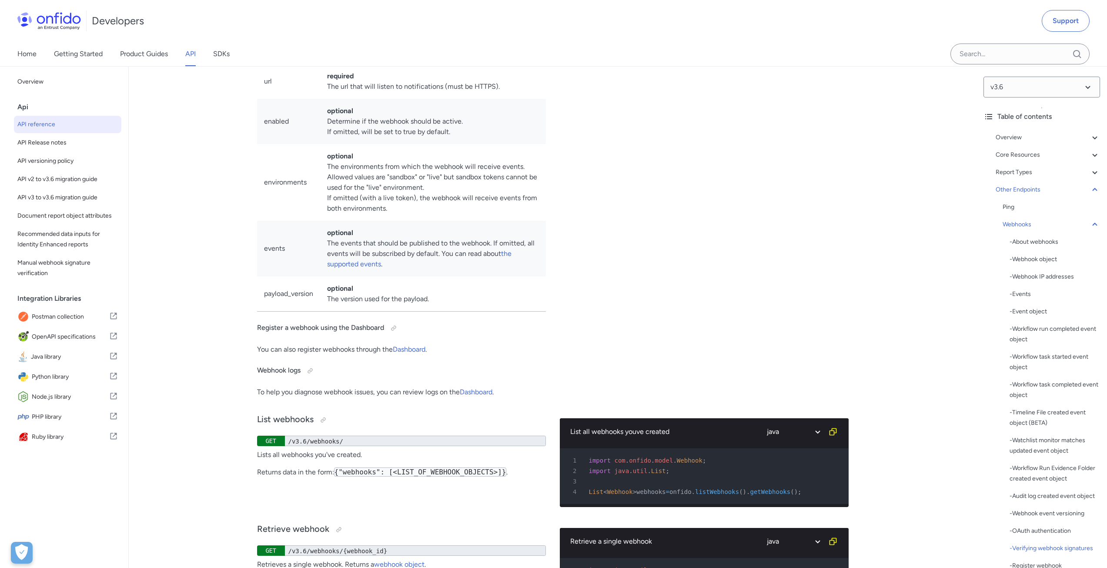
drag, startPoint x: 354, startPoint y: 167, endPoint x: 397, endPoint y: 166, distance: 43.1
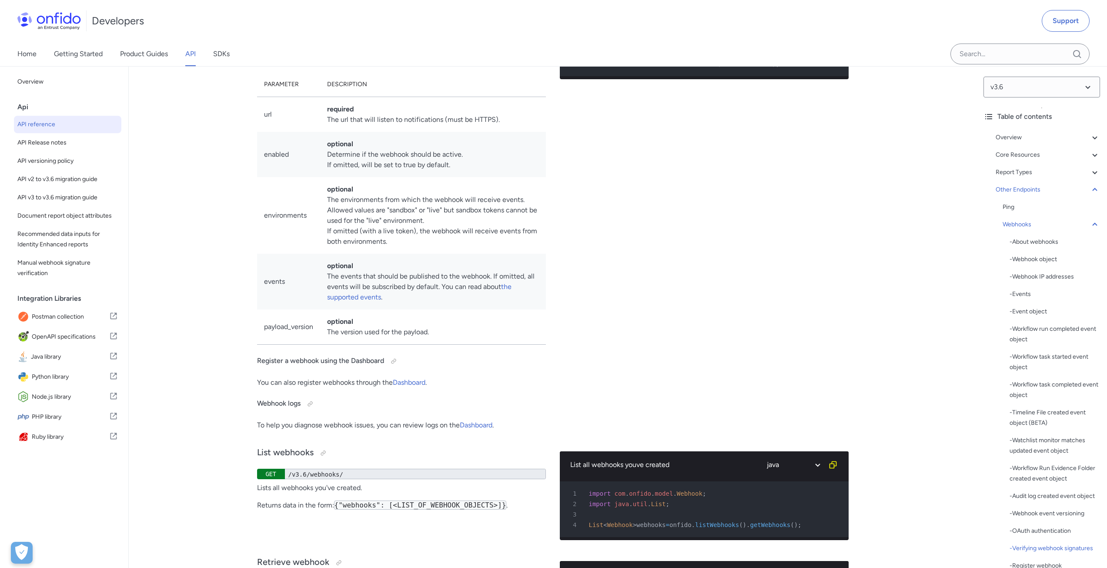
scroll to position [69329, 0]
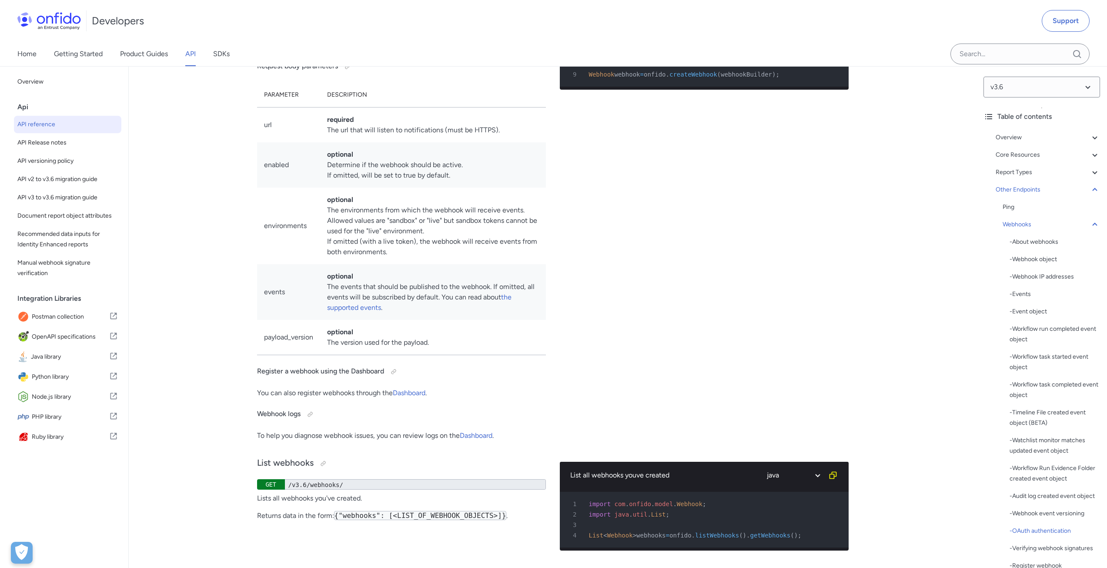
drag, startPoint x: 260, startPoint y: 180, endPoint x: 294, endPoint y: 245, distance: 73.7
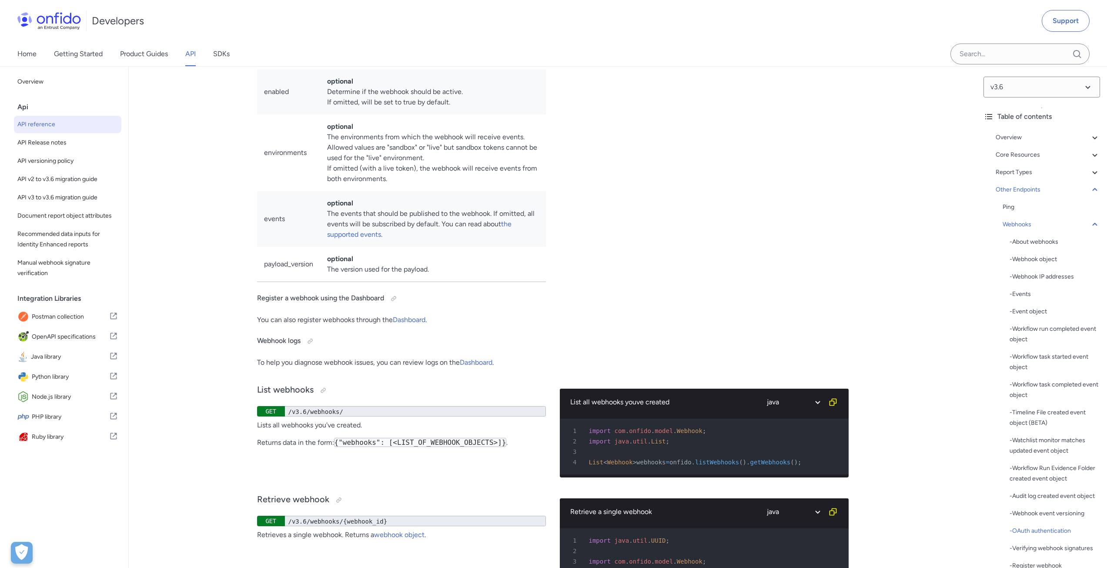
scroll to position [69416, 0]
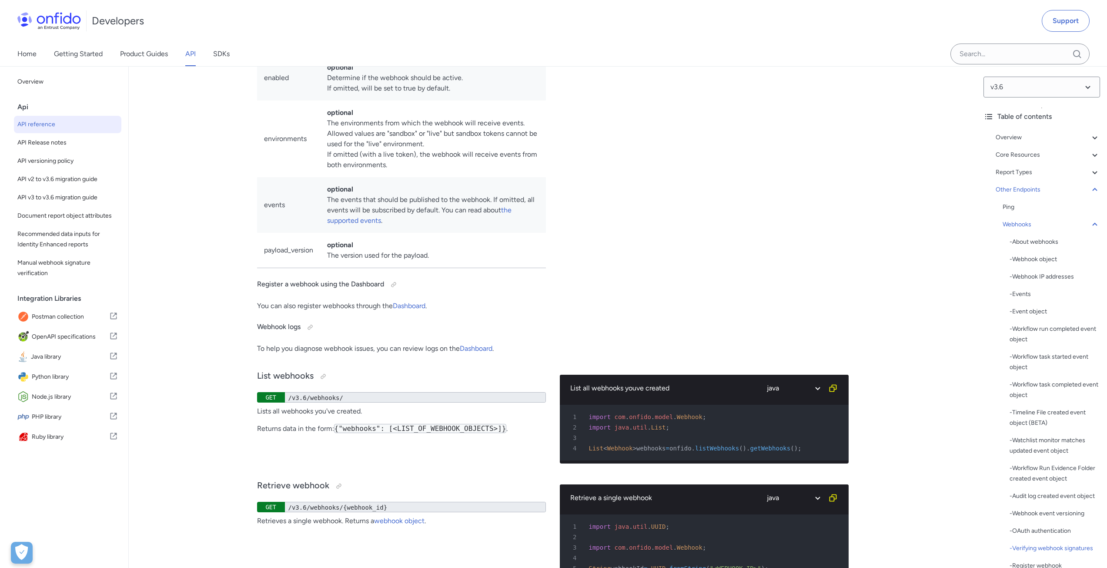
drag, startPoint x: 368, startPoint y: 393, endPoint x: 241, endPoint y: 104, distance: 315.0
copy div "Verifying webhook signatures You should verify request signatures on your serve…"
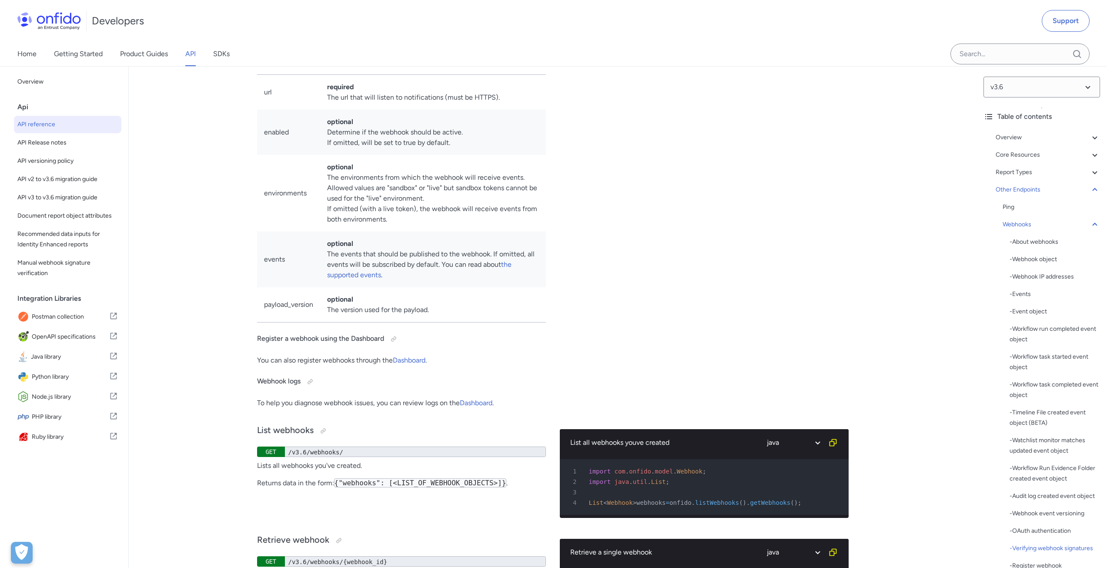
scroll to position [69329, 0]
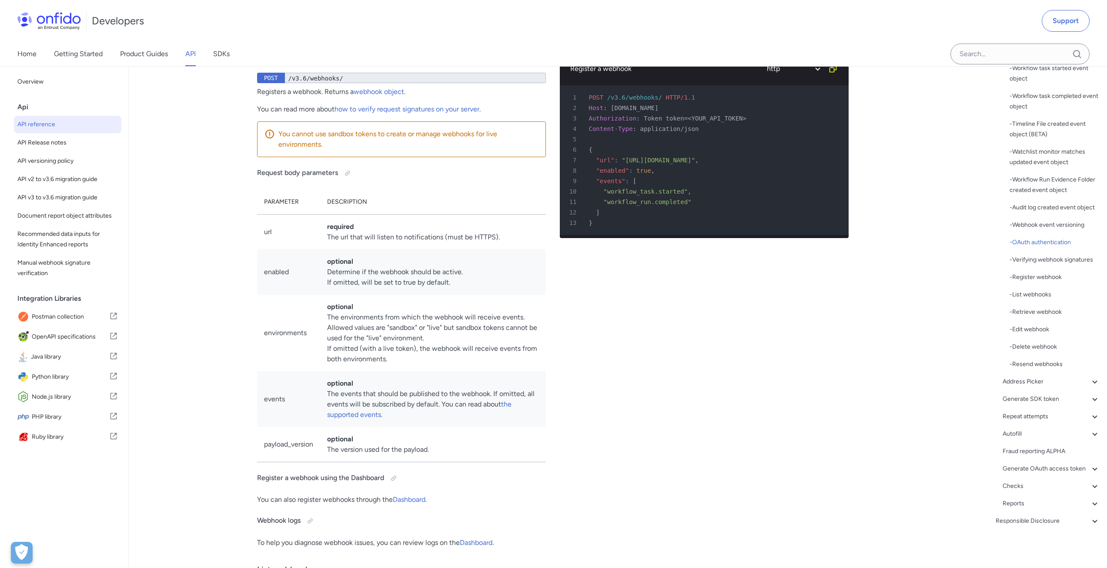
scroll to position [69046, 0]
